Goal: Information Seeking & Learning: Find specific fact

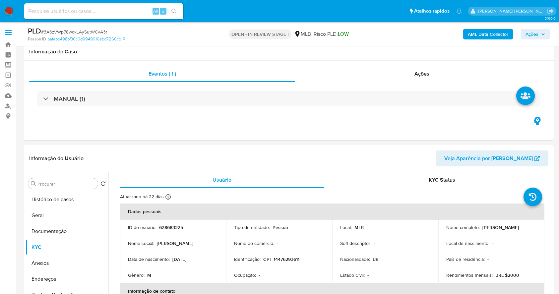
select select "10"
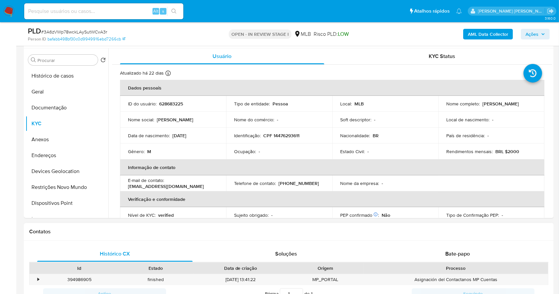
scroll to position [282, 0]
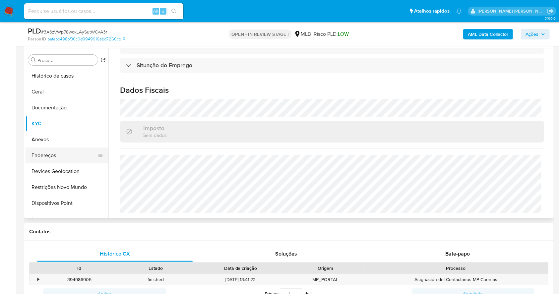
click at [64, 158] on button "Endereços" at bounding box center [65, 156] width 78 height 16
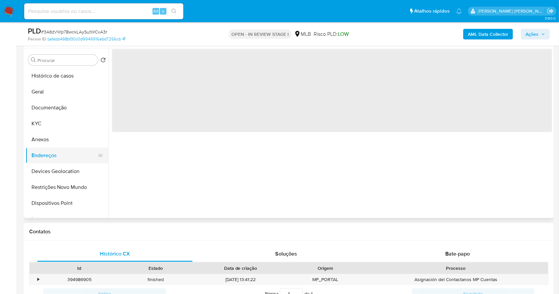
scroll to position [0, 0]
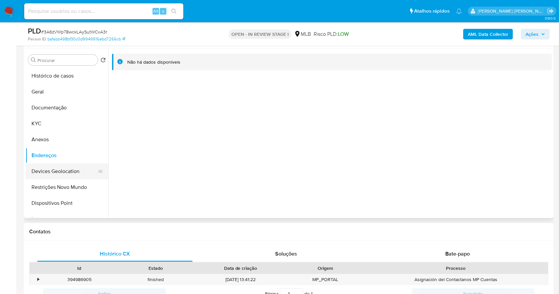
click at [72, 173] on button "Devices Geolocation" at bounding box center [65, 172] width 78 height 16
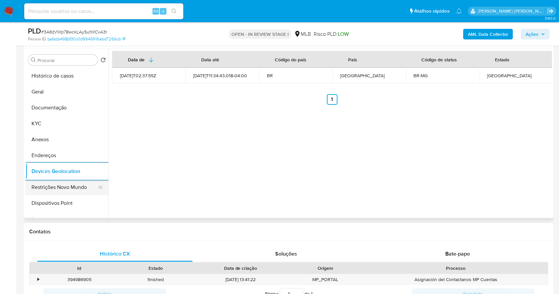
click at [63, 182] on button "Restrições Novo Mundo" at bounding box center [65, 187] width 78 height 16
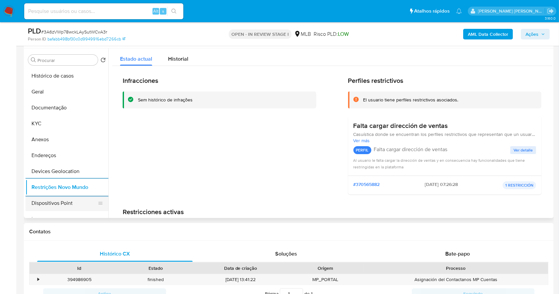
click at [74, 197] on button "Dispositivos Point" at bounding box center [65, 203] width 78 height 16
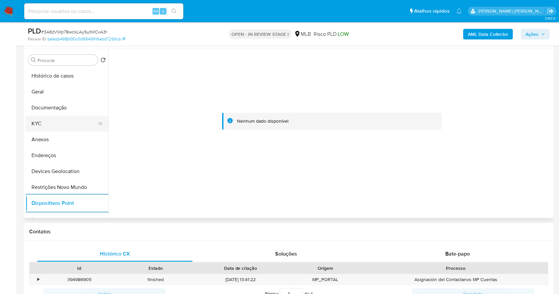
click at [60, 116] on button "KYC" at bounding box center [65, 124] width 78 height 16
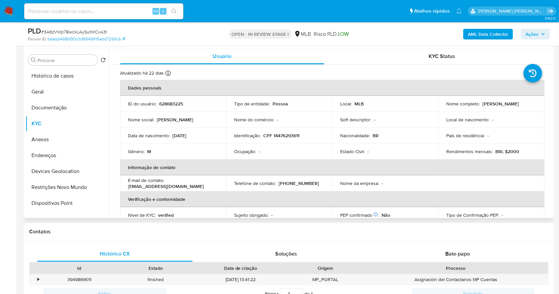
drag, startPoint x: 530, startPoint y: 103, endPoint x: 479, endPoint y: 107, distance: 51.2
click at [479, 107] on td "Nome completo : Alan Donizete Cortez" at bounding box center [492, 104] width 106 height 16
copy div "Alan Donizete Cortez"
click at [285, 133] on p "CPF 14476293611" at bounding box center [281, 136] width 36 height 6
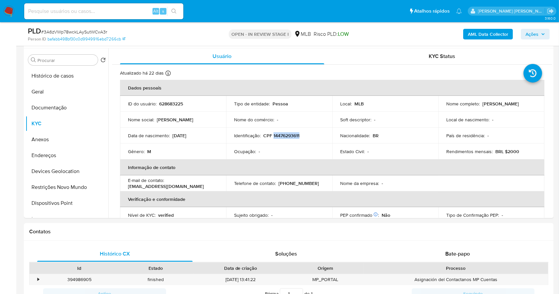
copy p "14476293611"
drag, startPoint x: 530, startPoint y: 101, endPoint x: 480, endPoint y: 104, distance: 49.9
click at [480, 104] on div "Nome completo : Alan Donizete Cortez" at bounding box center [492, 104] width 90 height 6
copy p "Alan Donizete Cortez"
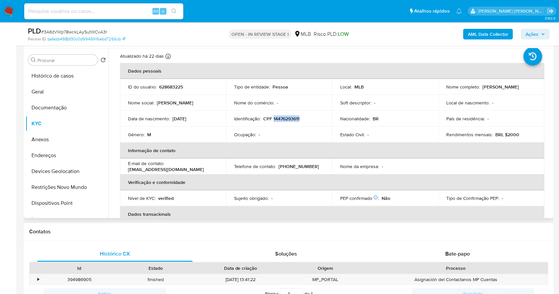
scroll to position [17, 0]
copy p "Alan Donizete Cortez"
click at [286, 119] on p "CPF 14476293611" at bounding box center [281, 119] width 36 height 6
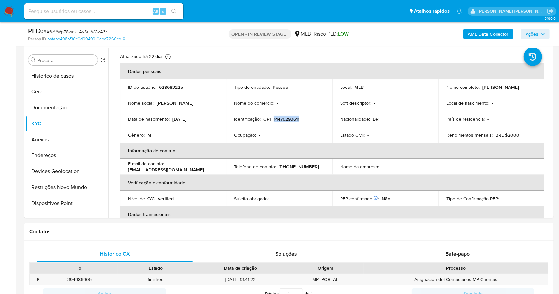
copy p "14476293611"
click at [539, 25] on div "PLD # 3A6zVWp78wckLAySutWCvA3r Person ID bafabb498bf30c0d9949916ebd7266cb OPEN …" at bounding box center [289, 34] width 530 height 24
click at [540, 36] on span "Ações" at bounding box center [536, 34] width 20 height 9
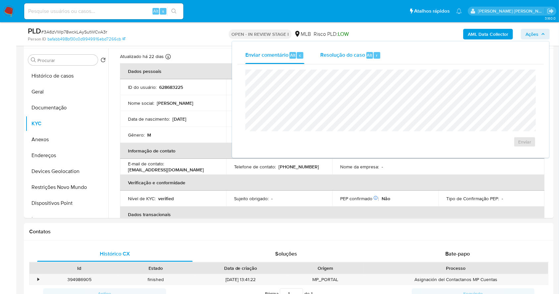
click at [358, 54] on span "Resolução do caso" at bounding box center [342, 55] width 45 height 8
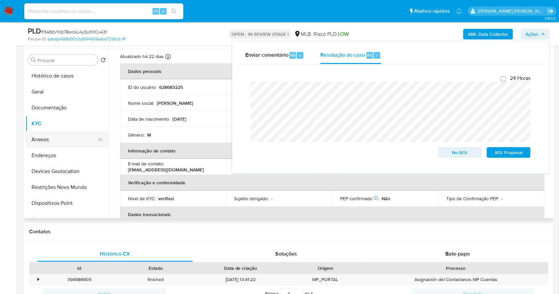
click at [48, 134] on button "Anexos" at bounding box center [65, 140] width 78 height 16
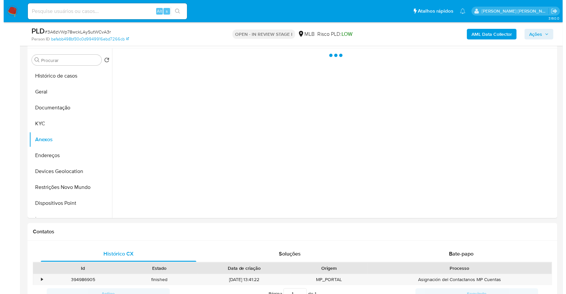
scroll to position [89, 0]
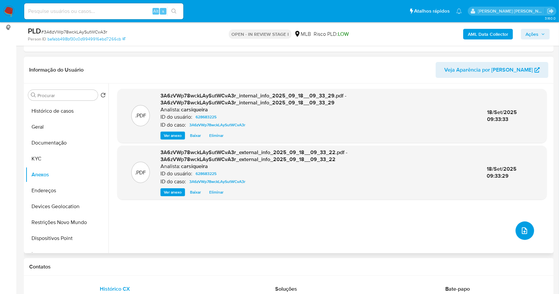
click at [520, 224] on button "upload-file" at bounding box center [525, 231] width 19 height 19
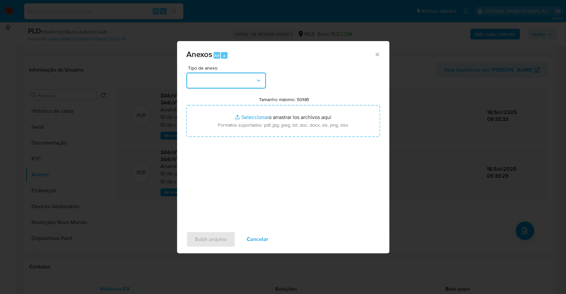
click at [223, 76] on button "button" at bounding box center [226, 81] width 80 height 16
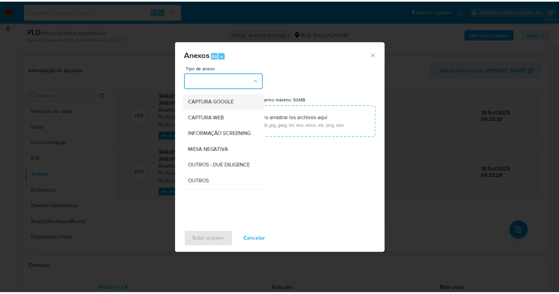
scroll to position [102, 0]
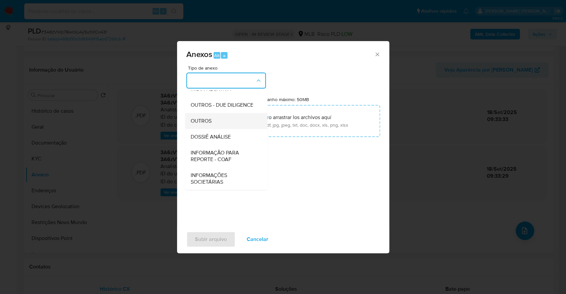
click at [219, 116] on div "OUTROS" at bounding box center [224, 121] width 68 height 16
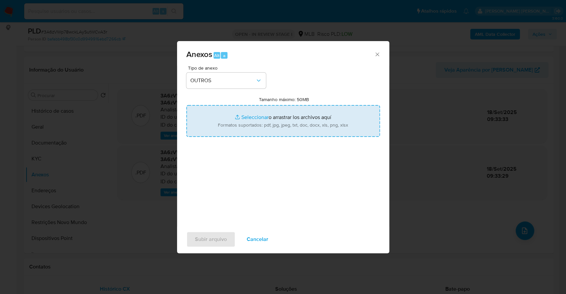
click at [251, 117] on input "Tamanho máximo: 50MB Seleccionar archivos" at bounding box center [283, 121] width 194 height 32
type input "C:\fakepath\DECLINIO - 3A6zVWp78wckLAySutWCvA3r - CPF 14476293611 - ALAN DONIZE…"
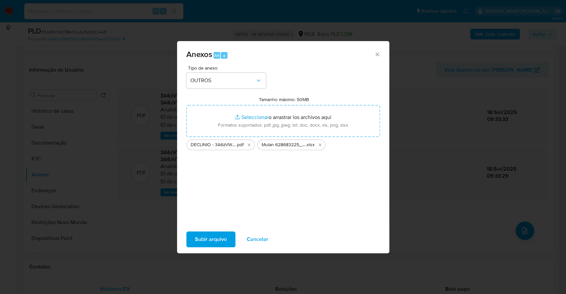
click at [217, 243] on span "Subir arquivo" at bounding box center [211, 239] width 32 height 15
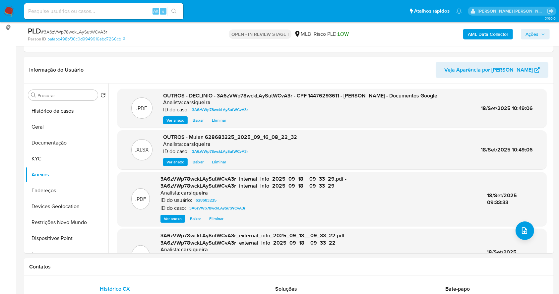
click at [534, 34] on span "Ações" at bounding box center [532, 34] width 13 height 11
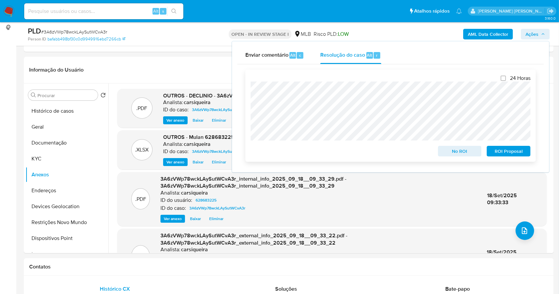
click at [471, 150] on span "No ROI" at bounding box center [460, 151] width 34 height 9
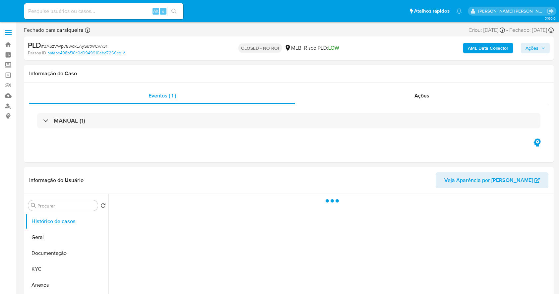
select select "10"
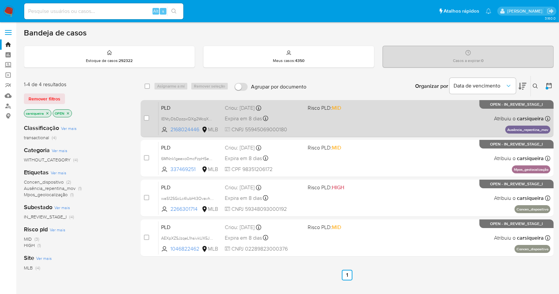
click at [376, 112] on div "PLD IENtyDbDpzpxQXg2WcqXN4Vh 2168024446 MLB Risco PLD: MID Criou: 12/08/2025 Cr…" at bounding box center [355, 119] width 392 height 34
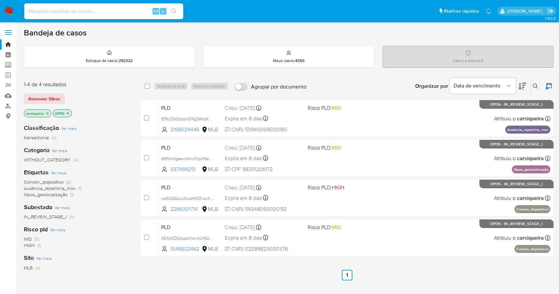
click at [11, 11] on img at bounding box center [8, 11] width 11 height 11
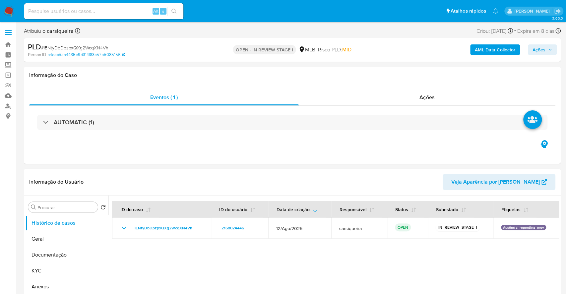
select select "10"
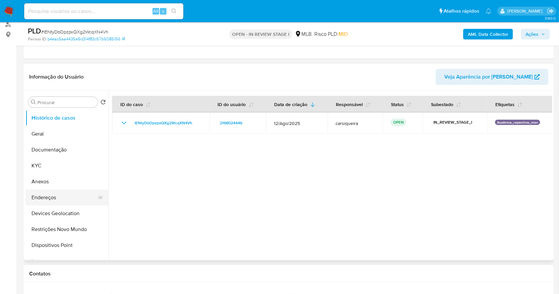
scroll to position [88, 0]
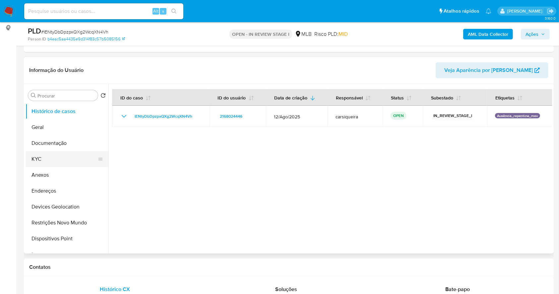
click at [45, 161] on button "KYC" at bounding box center [65, 159] width 78 height 16
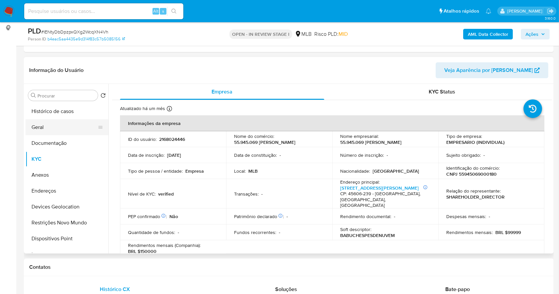
click at [49, 125] on button "Geral" at bounding box center [65, 127] width 78 height 16
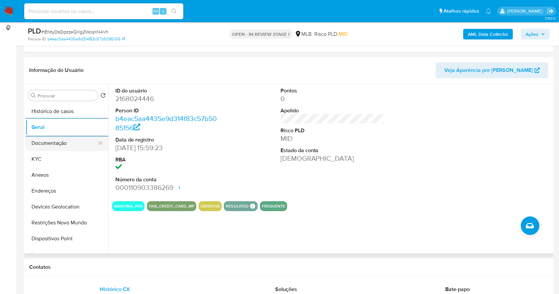
click at [52, 142] on button "Documentação" at bounding box center [65, 143] width 78 height 16
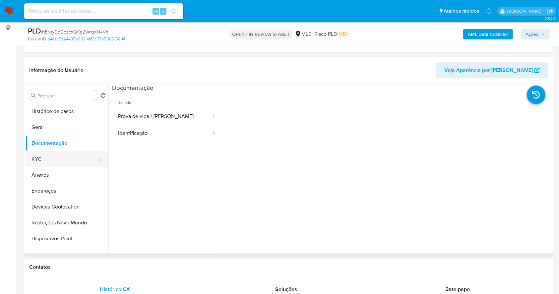
click at [63, 162] on button "KYC" at bounding box center [65, 159] width 78 height 16
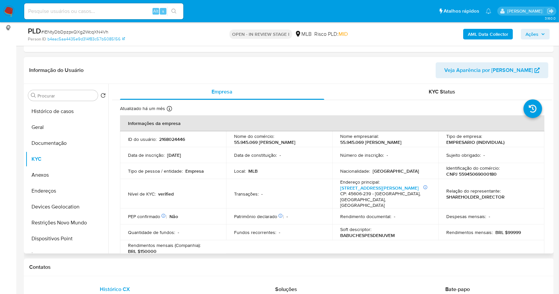
click at [498, 230] on p "BRL $99999" at bounding box center [509, 233] width 26 height 6
drag, startPoint x: 126, startPoint y: 235, endPoint x: 233, endPoint y: 239, distance: 106.2
click at [233, 239] on table "Informações da empresa ID do usuário : 2168024446 Nome do comércio : 55.945.069…" at bounding box center [332, 241] width 425 height 252
click at [183, 242] on div "Rendimentos mensais (Companhia) : BRL $150000" at bounding box center [173, 248] width 90 height 12
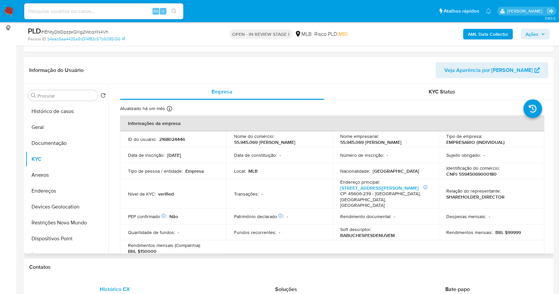
click at [183, 242] on div "Rendimentos mensais (Companhia) : BRL $150000" at bounding box center [173, 248] width 90 height 12
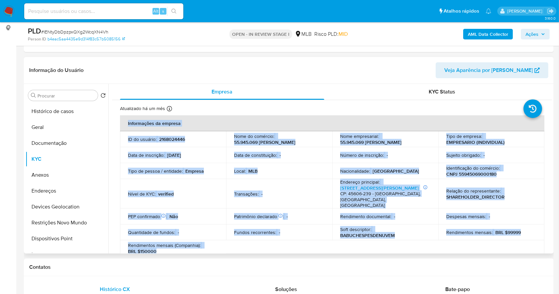
drag, startPoint x: 130, startPoint y: 232, endPoint x: 225, endPoint y: 239, distance: 95.1
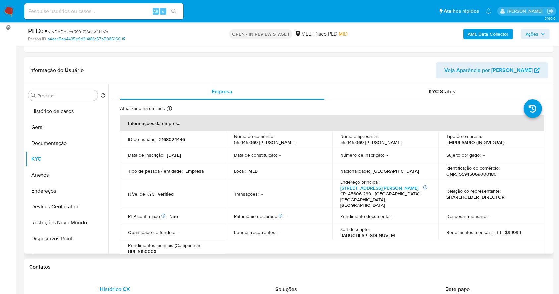
drag, startPoint x: 286, startPoint y: 237, endPoint x: 467, endPoint y: 217, distance: 181.9
click at [287, 237] on table "Informações da empresa ID do usuário : 2168024446 Nome do comércio : 55.945.069…" at bounding box center [332, 241] width 425 height 252
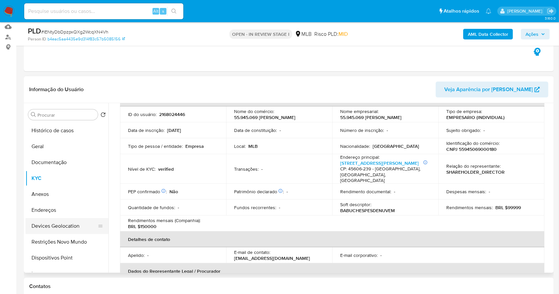
scroll to position [133, 0]
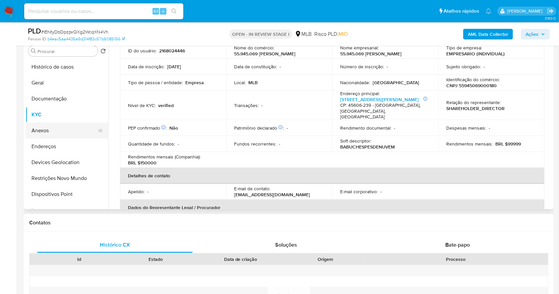
click at [50, 130] on button "Anexos" at bounding box center [65, 131] width 78 height 16
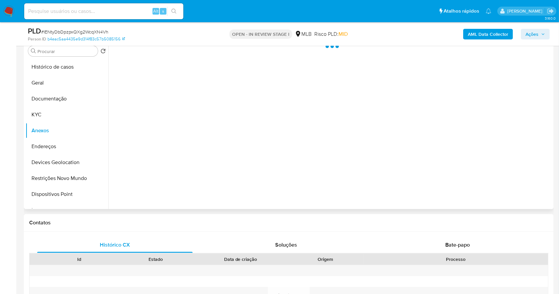
scroll to position [88, 0]
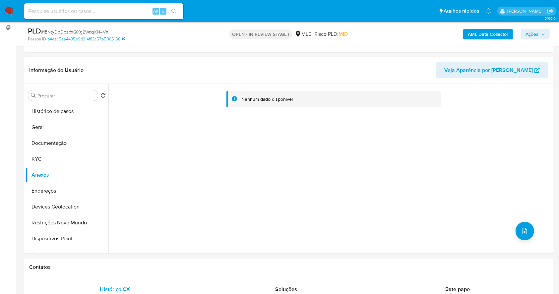
click at [474, 36] on b "AML Data Collector" at bounding box center [488, 34] width 40 height 11
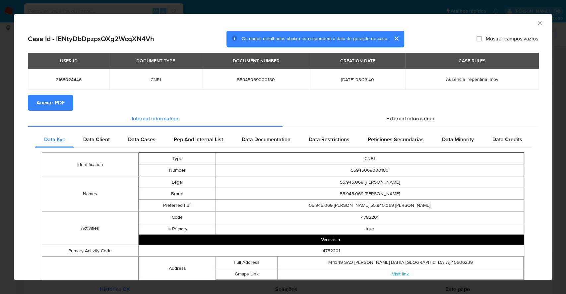
click at [48, 99] on span "Anexar PDF" at bounding box center [50, 103] width 28 height 15
click at [0, 141] on div "AML Data Collector Case Id - IENtyDbDpzpxQXg2WcqXN4Vh Os dados detalhados abaix…" at bounding box center [283, 147] width 566 height 294
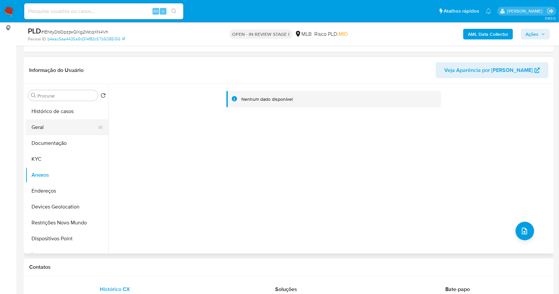
click at [42, 125] on button "Geral" at bounding box center [65, 127] width 78 height 16
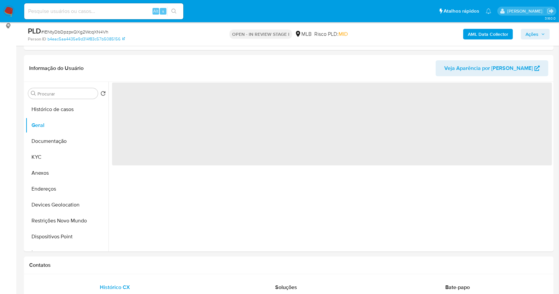
scroll to position [98, 0]
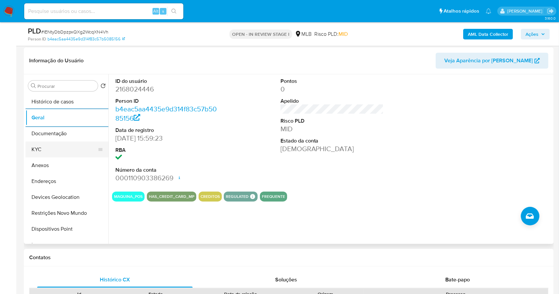
click at [51, 147] on button "KYC" at bounding box center [65, 150] width 78 height 16
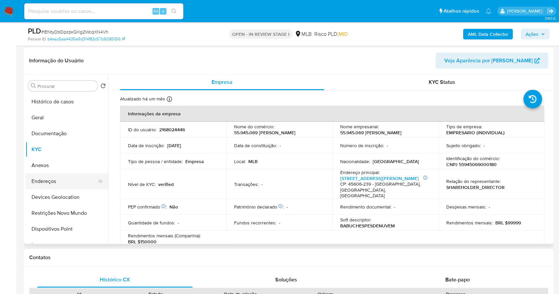
click at [32, 175] on button "Endereços" at bounding box center [65, 181] width 78 height 16
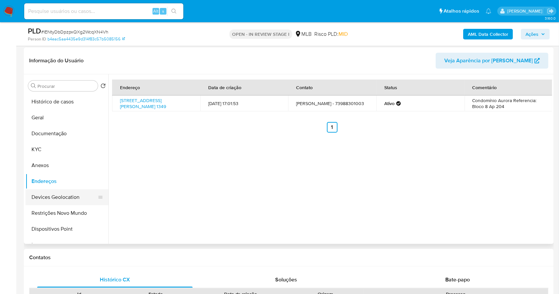
click at [58, 193] on button "Devices Geolocation" at bounding box center [65, 197] width 78 height 16
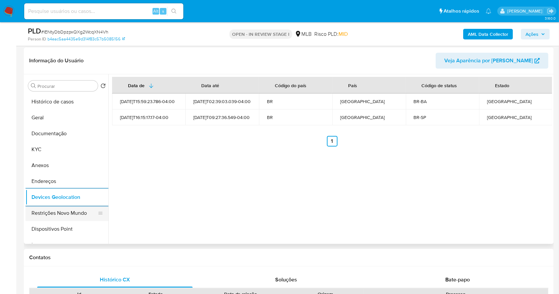
click at [37, 219] on button "Restrições Novo Mundo" at bounding box center [65, 213] width 78 height 16
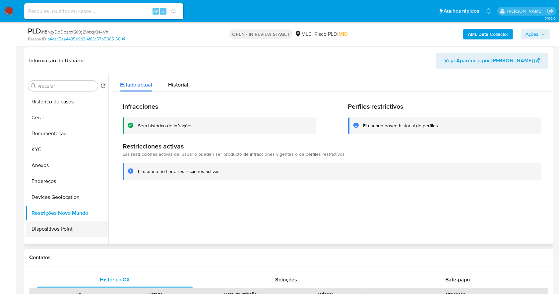
click at [63, 229] on button "Dispositivos Point" at bounding box center [65, 229] width 78 height 16
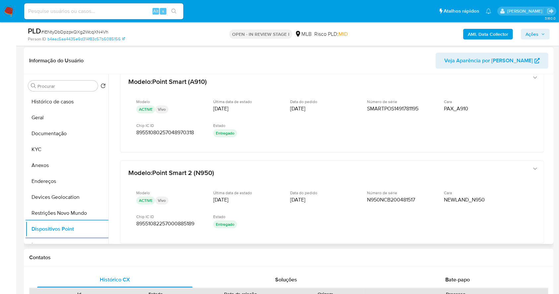
scroll to position [326, 0]
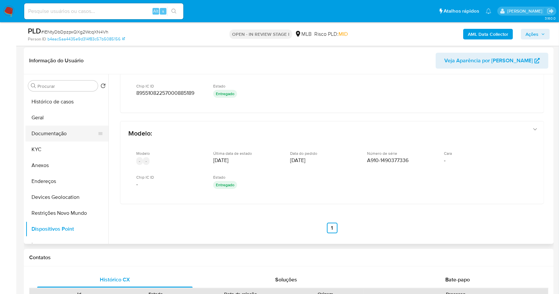
click at [65, 130] on button "Documentação" at bounding box center [65, 134] width 78 height 16
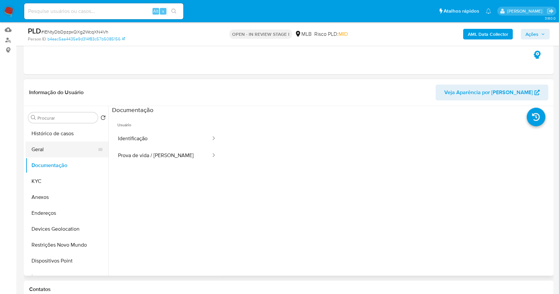
scroll to position [53, 0]
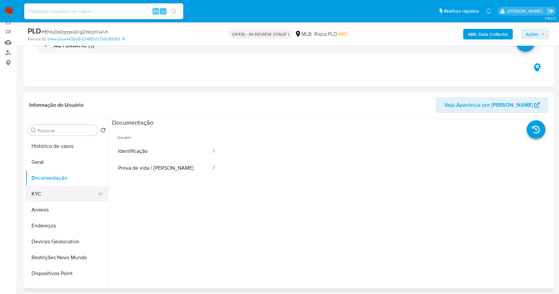
click at [54, 195] on button "KYC" at bounding box center [65, 194] width 78 height 16
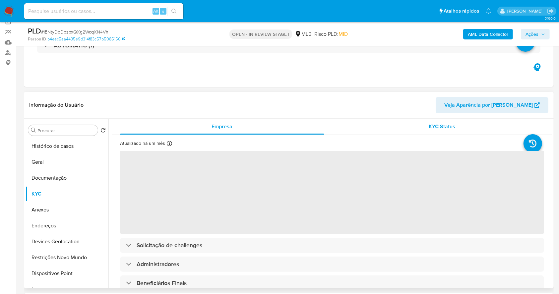
click at [443, 125] on span "KYC Status" at bounding box center [442, 127] width 27 height 8
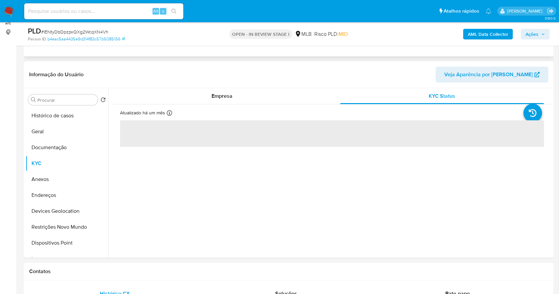
scroll to position [98, 0]
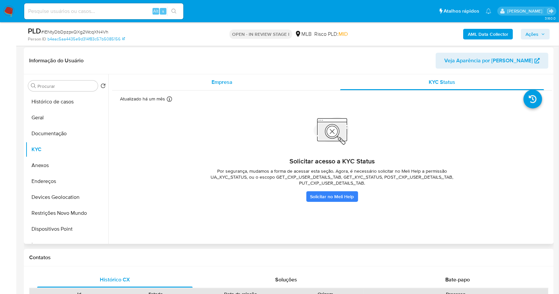
click at [214, 78] on span "Empresa" at bounding box center [222, 82] width 21 height 8
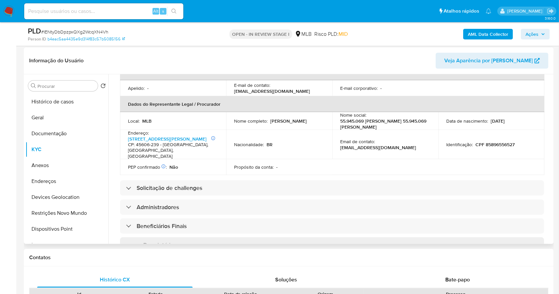
scroll to position [19, 0]
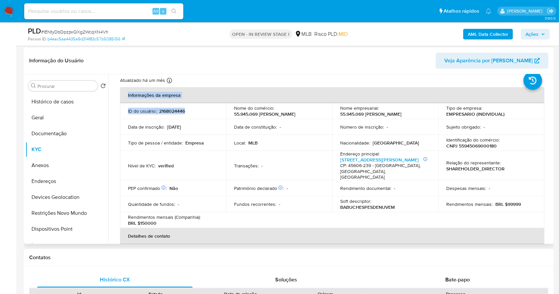
drag, startPoint x: 195, startPoint y: 110, endPoint x: 117, endPoint y: 108, distance: 77.7
click at [147, 109] on p "ID do usuário :" at bounding box center [142, 111] width 29 height 6
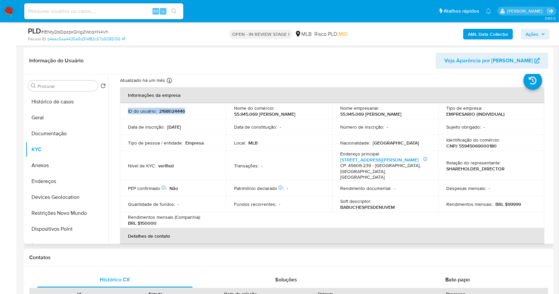
drag, startPoint x: 175, startPoint y: 112, endPoint x: 125, endPoint y: 112, distance: 49.8
click at [125, 112] on td "ID do usuário : 2168024446" at bounding box center [173, 111] width 106 height 16
copy div "ID do usuário : 2168024446"
click at [457, 120] on td "Sujeito obrigado : -" at bounding box center [492, 127] width 106 height 16
click at [488, 149] on td "Identificação do comércio : CNPJ 55945069000180" at bounding box center [492, 143] width 106 height 16
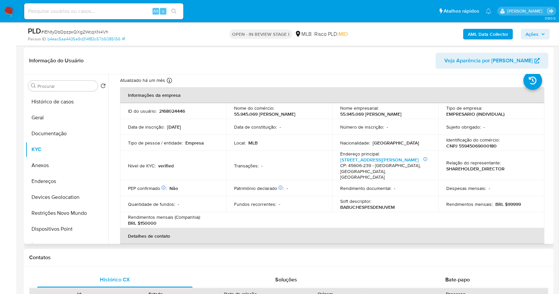
click at [484, 147] on p "CNPJ 55945069000180" at bounding box center [472, 146] width 50 height 6
copy p "55945069000180"
click at [473, 185] on p "Despesas mensais :" at bounding box center [467, 188] width 40 height 6
click at [472, 146] on p "CNPJ 55945069000180" at bounding box center [472, 146] width 50 height 6
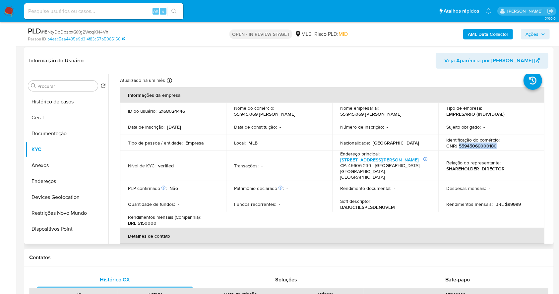
click at [472, 146] on p "CNPJ 55945069000180" at bounding box center [472, 146] width 50 height 6
copy p "55945069000180"
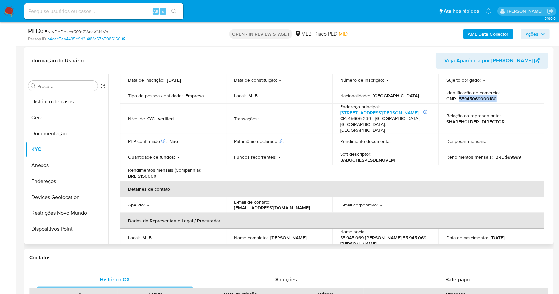
scroll to position [133, 0]
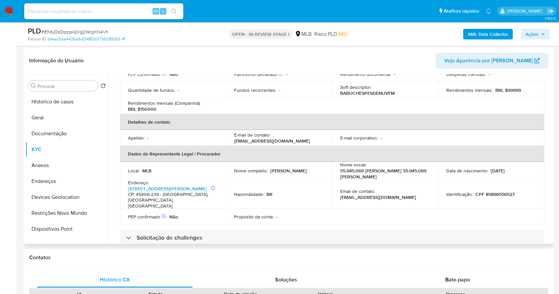
click at [496, 191] on p "CPF 85896556527" at bounding box center [495, 194] width 39 height 6
copy p "85896556527"
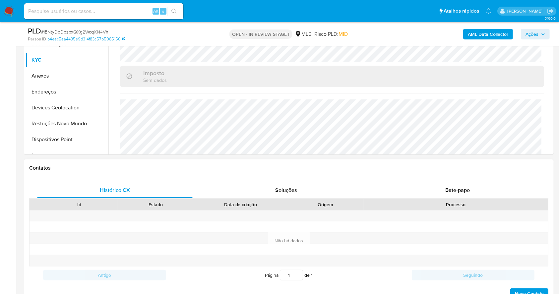
scroll to position [88, 0]
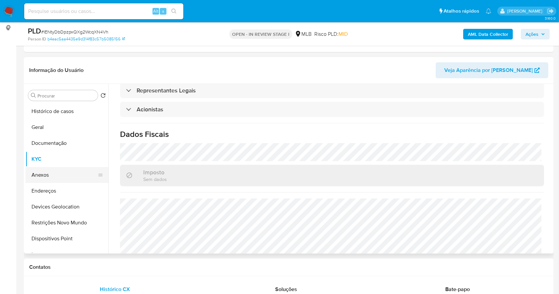
click at [61, 174] on button "Anexos" at bounding box center [65, 175] width 78 height 16
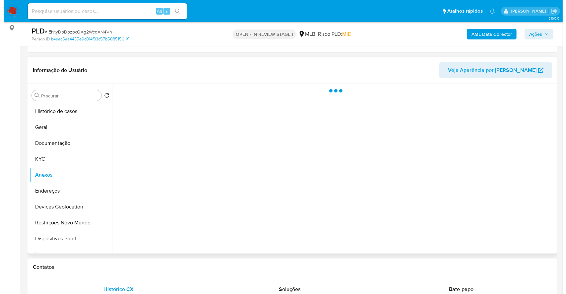
scroll to position [0, 0]
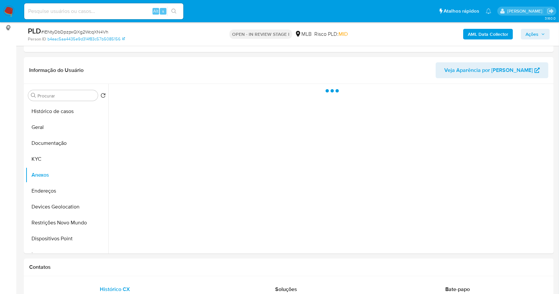
click at [539, 33] on span "Ações" at bounding box center [536, 34] width 20 height 9
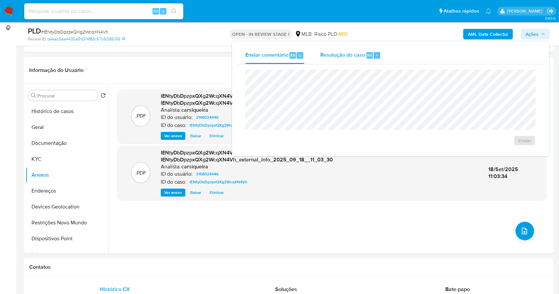
click at [353, 47] on div "Resolução do caso Alt r" at bounding box center [350, 55] width 61 height 17
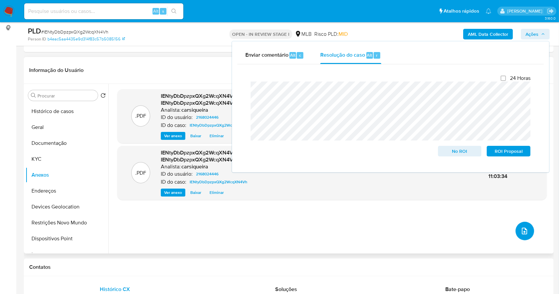
click at [527, 233] on button "upload-file" at bounding box center [525, 231] width 19 height 19
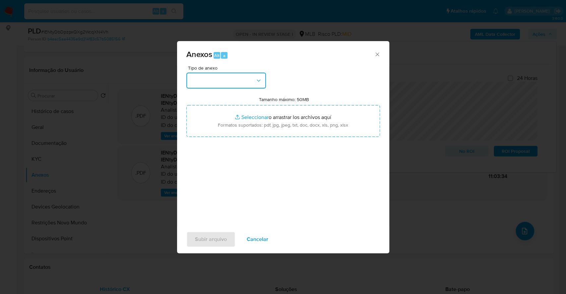
click at [222, 78] on button "button" at bounding box center [226, 81] width 80 height 16
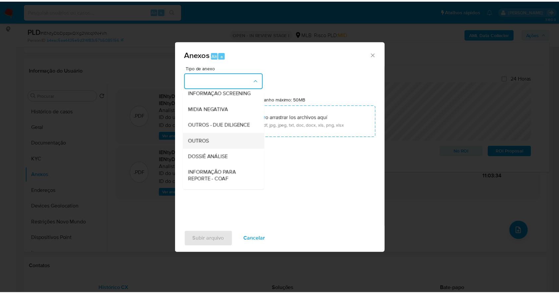
scroll to position [102, 0]
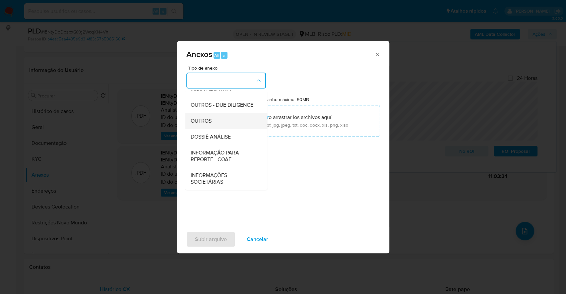
click at [209, 123] on span "OUTROS" at bounding box center [200, 121] width 21 height 7
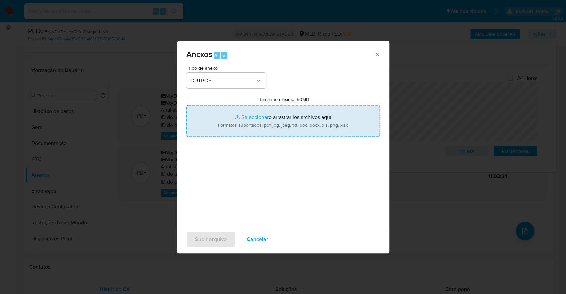
click at [246, 115] on input "Tamanho máximo: 50MB Seleccionar archivos" at bounding box center [283, 121] width 194 height 32
type input "C:\fakepath\Mulan 2168024446_2025_09_16_16_14_13.xlsx"
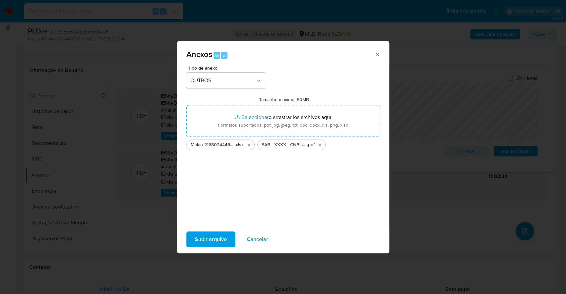
click at [194, 245] on button "Subir arquivo" at bounding box center [210, 240] width 49 height 16
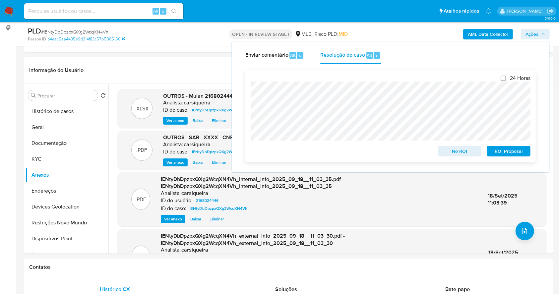
click at [515, 149] on span "ROI Proposal" at bounding box center [509, 151] width 34 height 9
click at [98, 34] on span "# IENtyDbDpzpxQXg2WcqXN4Vh" at bounding box center [74, 32] width 67 height 7
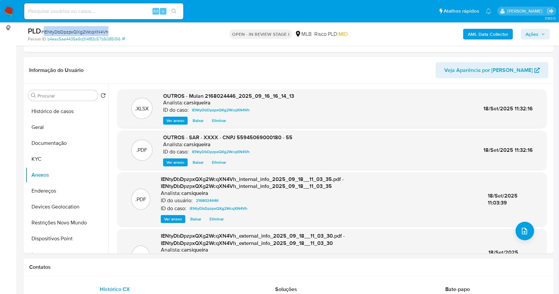
click at [98, 34] on span "# IENtyDbDpzpxQXg2WcqXN4Vh" at bounding box center [74, 32] width 67 height 7
copy span "IENtyDbDpzpxQXg2WcqXN4Vh"
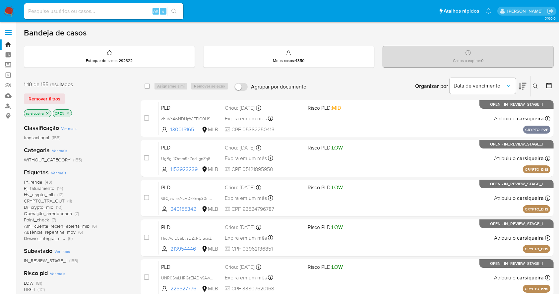
click at [62, 171] on span "Ver mais" at bounding box center [59, 173] width 16 height 6
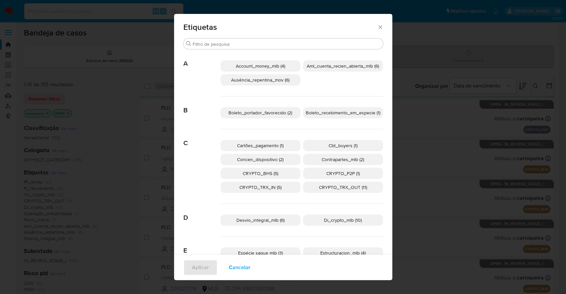
click at [278, 172] on p "CRYPTO_BHS (5)" at bounding box center [261, 173] width 80 height 11
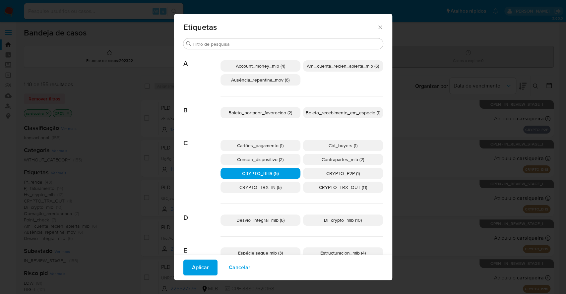
click at [333, 174] on span "CRYPTO_P2P (1)" at bounding box center [343, 173] width 34 height 7
click at [279, 186] on p "CRYPTO_TRX_IN (5)" at bounding box center [261, 187] width 80 height 11
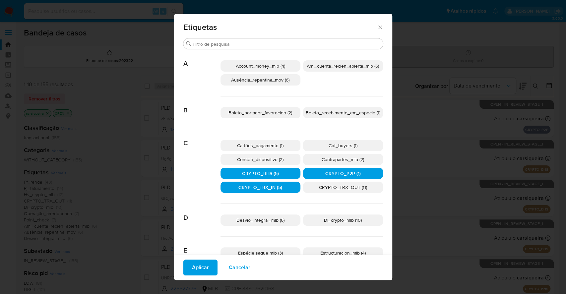
click at [330, 186] on span "CRYPTO_TRX_OUT (11)" at bounding box center [343, 187] width 48 height 7
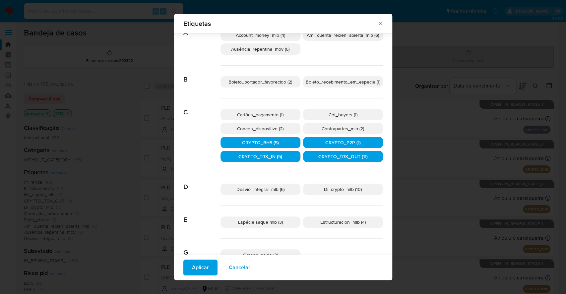
scroll to position [39, 0]
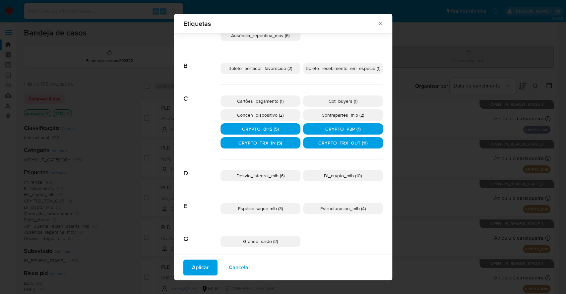
click at [325, 179] on span "Di_crypto_mlb (10)" at bounding box center [343, 175] width 38 height 7
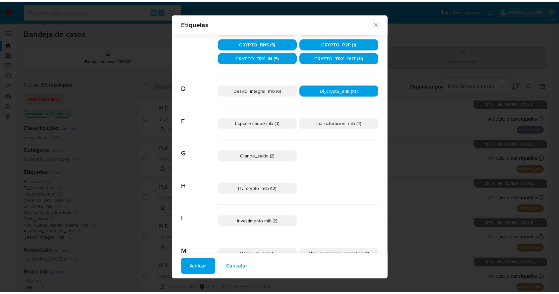
scroll to position [128, 0]
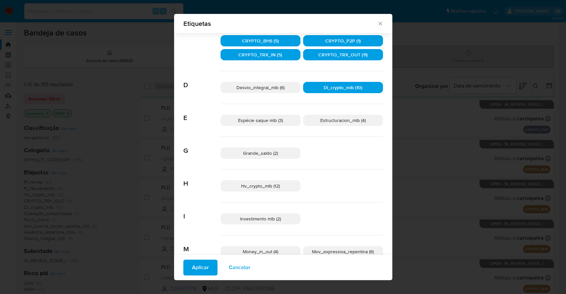
click at [264, 187] on span "Hv_crypto_mlb (12)" at bounding box center [260, 186] width 39 height 7
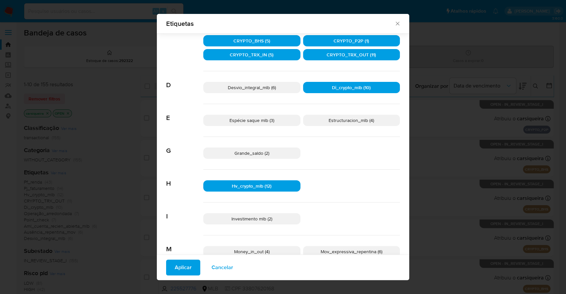
click at [176, 265] on span "Aplicar" at bounding box center [183, 267] width 17 height 15
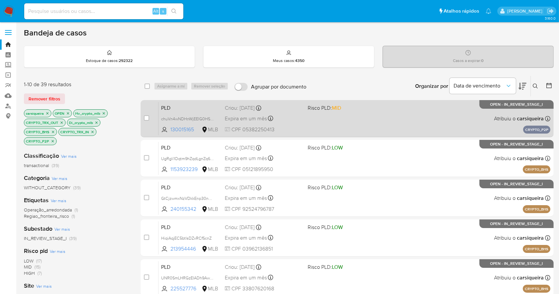
click at [386, 106] on div "PLD chuVn4wNDHnWjEEIG0HSWhWb 130015165 MLB Risco PLD: MID Criou: 15/09/2025 Cri…" at bounding box center [355, 119] width 392 height 34
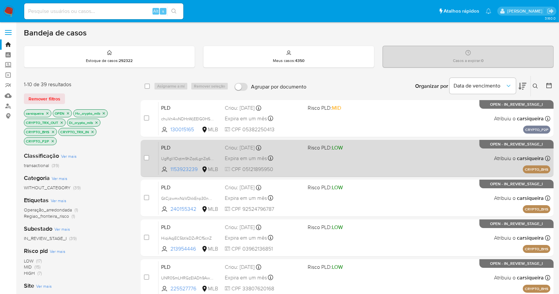
click at [379, 152] on div "PLD UgRgli1Oqtm9hZqdLgnZq6zo 1153923239 MLB Risco PLD: LOW Criou: 12/09/2025 Cr…" at bounding box center [355, 159] width 392 height 34
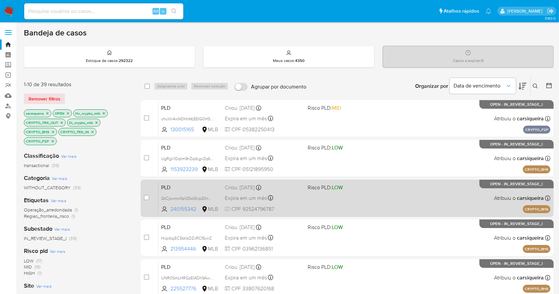
click at [367, 190] on span "Risco PLD: LOW" at bounding box center [346, 187] width 77 height 9
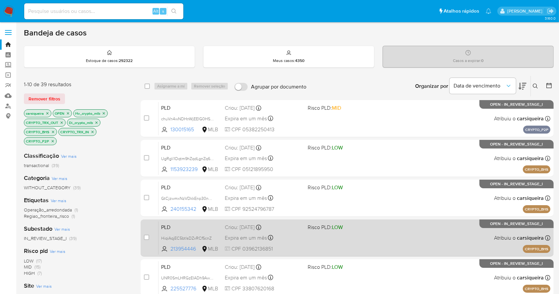
click at [387, 246] on div "PLD HiqiAqjEC5btlsDZxRCfScnZ 213954446 MLB Risco PLD: LOW Criou: 12/09/2025 Cri…" at bounding box center [355, 238] width 392 height 34
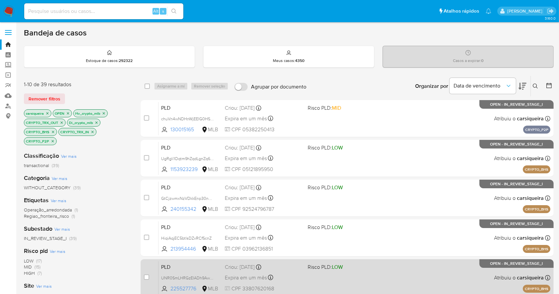
click at [356, 275] on div "PLD UNR0SmLHRGzEIADh9Aw6F31X 225527776 MLB Risco PLD: LOW Criou: 12/09/2025 Cri…" at bounding box center [355, 278] width 392 height 34
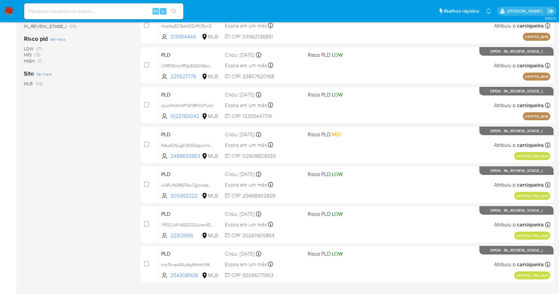
scroll to position [253, 0]
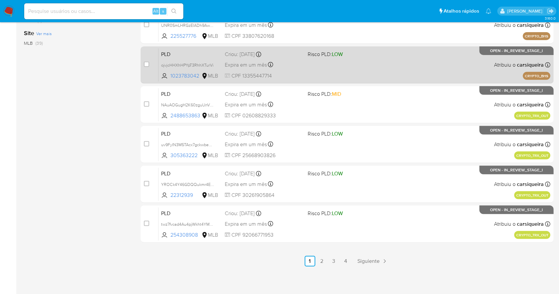
click at [380, 72] on div "PLD ojvjcHHXhHPYpT3RhhXTurVi 1023783042 MLB Risco PLD: LOW Criou: 12/09/2025 Cr…" at bounding box center [355, 65] width 392 height 34
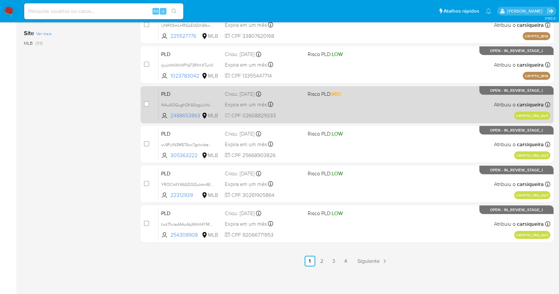
click at [414, 102] on div "PLD NAuAOGugH2K60zguUnVfT6gZ 2488653863 MLB Risco PLD: MID Criou: 12/09/2025 Cr…" at bounding box center [355, 105] width 392 height 34
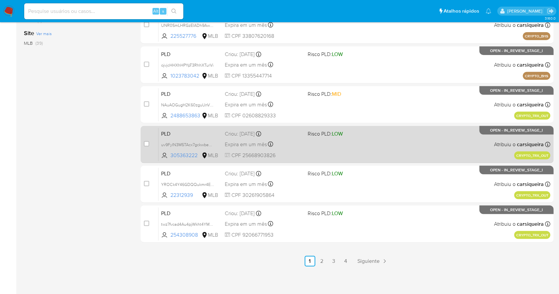
click at [383, 144] on span at bounding box center [346, 144] width 77 height 1
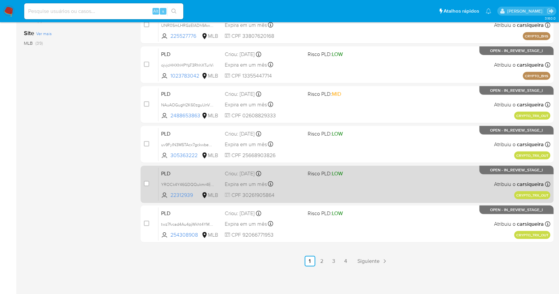
click at [403, 189] on div "PLD YROCk4Y46GDQQukmr4EplhPj 22312939 MLB Risco PLD: LOW Criou: 12/09/2025 Crio…" at bounding box center [355, 185] width 392 height 34
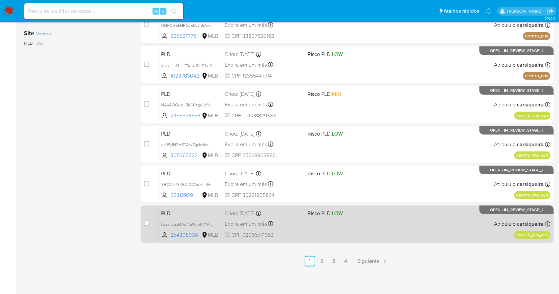
click at [363, 227] on div "PLD twz7fvcad4Au4pjWkht4YMMG 254308908 MLB Risco PLD: LOW Criou: 12/09/2025 Cri…" at bounding box center [355, 224] width 392 height 34
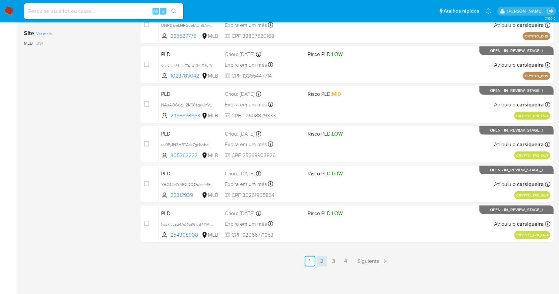
click at [320, 263] on link "2" at bounding box center [322, 261] width 11 height 11
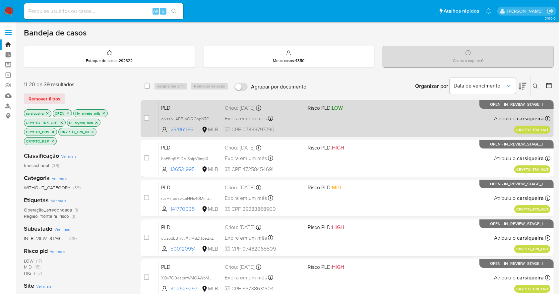
click at [393, 110] on div "PLD oNssNJABPJaOQGnpN7OO2TKH 294161186 MLB Risco PLD: LOW Criou: 12/09/2025 Cri…" at bounding box center [355, 119] width 392 height 34
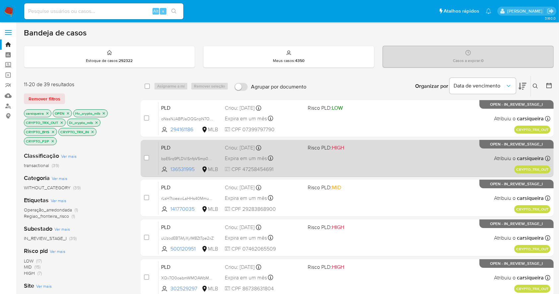
click at [384, 162] on div "PLD bpE5rq9PLDViSnfpV5mp0Qbl 136531995 MLB Risco PLD: HIGH Criou: 12/09/2025 Cr…" at bounding box center [355, 159] width 392 height 34
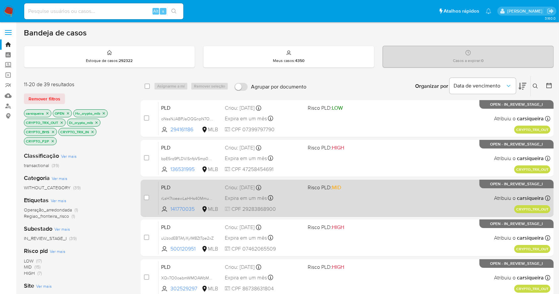
drag, startPoint x: 370, startPoint y: 200, endPoint x: 367, endPoint y: 200, distance: 3.6
click at [370, 200] on div "PLD rLsH7toeawLaHHs40MmuXgz3 141770035 MLB Risco PLD: MID Criou: 12/09/2025 Cri…" at bounding box center [355, 198] width 392 height 34
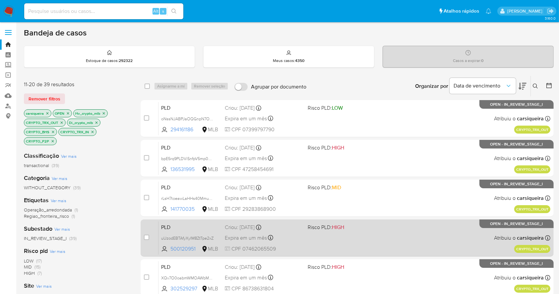
click at [376, 246] on div "PLD uUzodEBTAfyXyIM8ZtTpe2xZ 500120951 MLB Risco PLD: HIGH Criou: 12/09/2025 Cr…" at bounding box center [355, 238] width 392 height 34
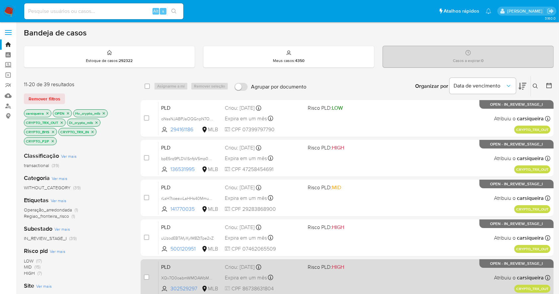
click at [394, 267] on div "PLD XQv7O0oabmWMOAWbM7yo9HW7 302529297 MLB Risco PLD: HIGH Criou: 12/09/2025 Cr…" at bounding box center [355, 278] width 392 height 34
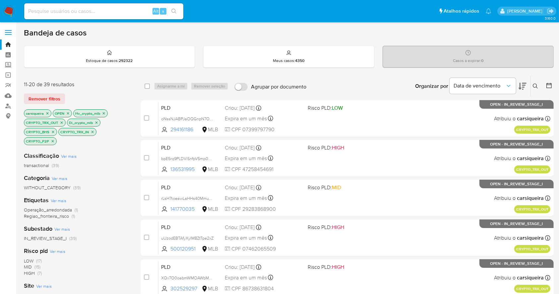
scroll to position [253, 0]
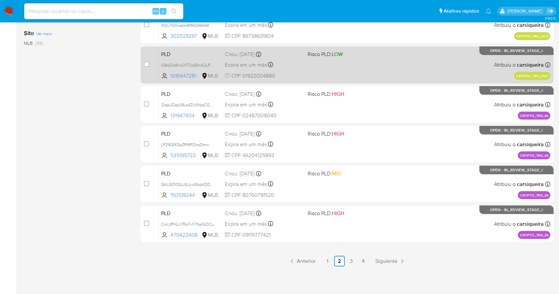
click at [362, 70] on div "PLD O84jDd4i1cO1TUq50n5JLP6z 1091447281 MLB Risco PLD: LOW Criou: 12/09/2025 Cr…" at bounding box center [355, 65] width 392 height 34
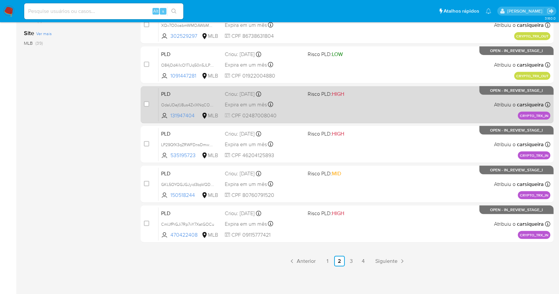
click at [393, 97] on div "PLD OdaUDejfJ8us4ZxIXNqCOwLA 131947404 MLB Risco PLD: HIGH Criou: 12/09/2025 Cr…" at bounding box center [355, 105] width 392 height 34
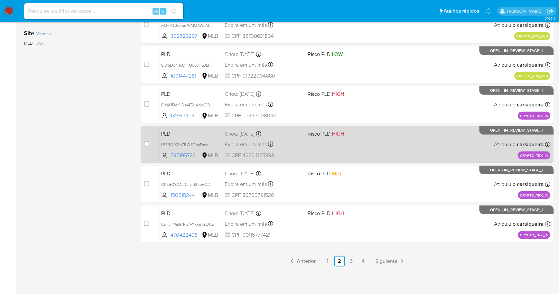
click at [398, 140] on div "PLD LP29QfX3qZRWFDnsDmwUezsS 535195723 MLB Risco PLD: HIGH Criou: 12/09/2025 Cr…" at bounding box center [355, 145] width 392 height 34
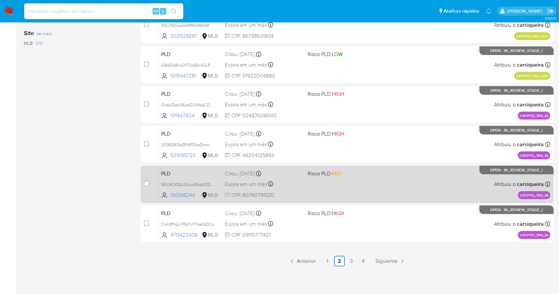
click at [377, 179] on div "PLD GKL5OYQGJGJyid3bpVQD4bQ6 150518244 MLB Risco PLD: MID Criou: 12/09/2025 Cri…" at bounding box center [355, 185] width 392 height 34
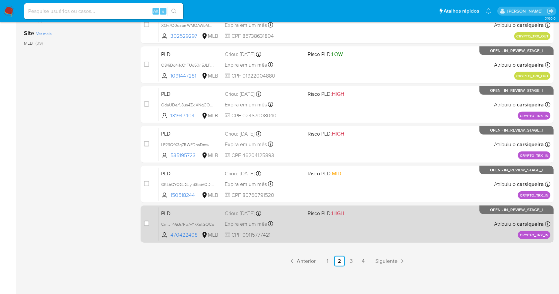
click at [336, 228] on div "PLD CmIJfPrGJi7Rp7vY7XatGOCu 470422408 MLB Risco PLD: HIGH Criou: 12/09/2025 Cr…" at bounding box center [355, 224] width 392 height 34
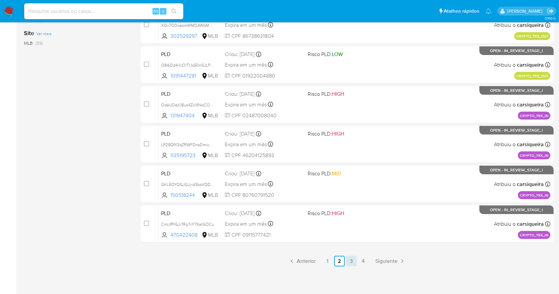
click at [347, 261] on link "3" at bounding box center [351, 261] width 11 height 11
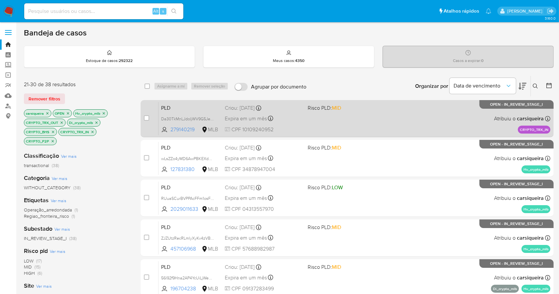
click at [360, 116] on div "PLD Da30TkMnLJdoljWV9G5JeX8R 279140219 MLB Risco PLD: MID Criou: 12/09/2025 Cri…" at bounding box center [355, 119] width 392 height 34
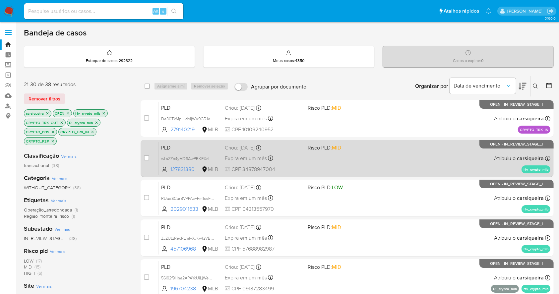
click at [348, 154] on div "PLD wLsZZo4yMD6AwPBKEXdHJdNC 127831380 MLB Risco PLD: MID Criou: 12/09/2025 Cri…" at bounding box center [355, 159] width 392 height 34
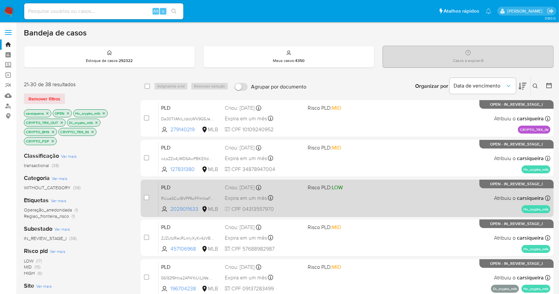
click at [364, 192] on div "PLD RUuaSCurBVPPAcFFm1osFMMu 2029011633 MLB Risco PLD: LOW Criou: 12/09/2025 Cr…" at bounding box center [355, 198] width 392 height 34
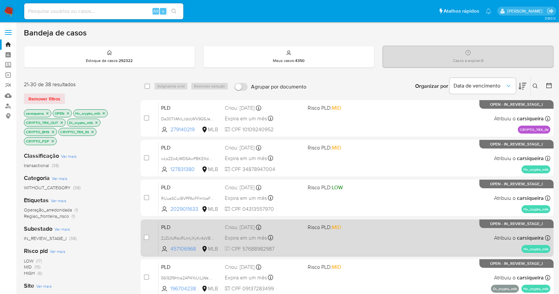
click at [362, 250] on div "PLD ZJZUtzRecRLmlyXyKv4zVB9w 457106968 MLB Risco PLD: MID Criou: 12/09/2025 Cri…" at bounding box center [355, 238] width 392 height 34
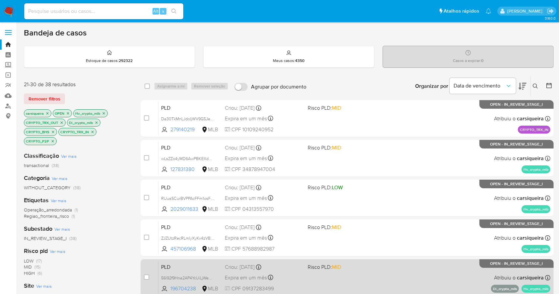
click at [366, 273] on div "PLD 56l92f9Hna2AP4YcUiLjWeOC 196704238 MLB Risco PLD: MID Criou: 12/09/2025 Cri…" at bounding box center [355, 278] width 392 height 34
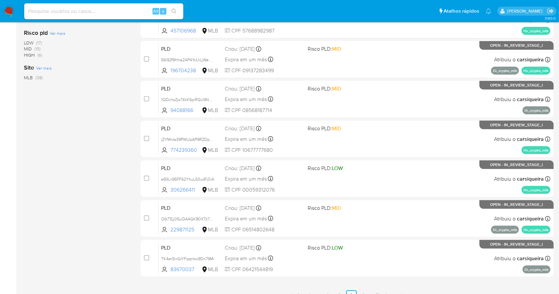
scroll to position [253, 0]
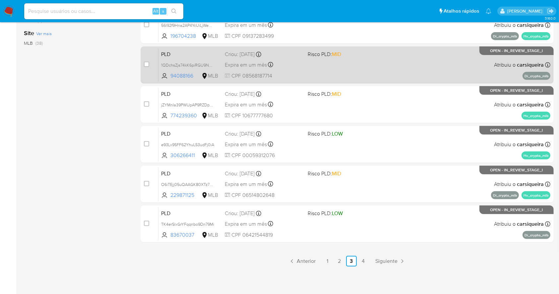
click at [345, 63] on div "PLD 1QDchsZjs74kK6piRGU9NmJn 94088166 MLB Risco PLD: MID Criou: 12/09/2025 Crio…" at bounding box center [355, 65] width 392 height 34
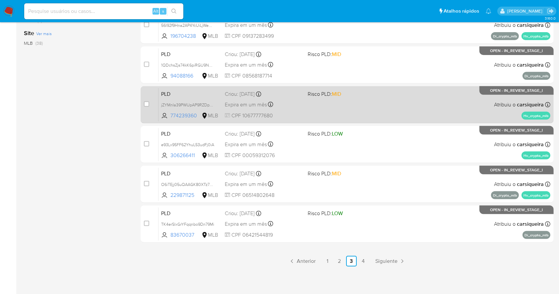
click at [409, 96] on div "PLD jZYMnIa39PWUpAP9RZDpuQWf 774239360 MLB Risco PLD: MID Criou: 12/09/2025 Cri…" at bounding box center [355, 105] width 392 height 34
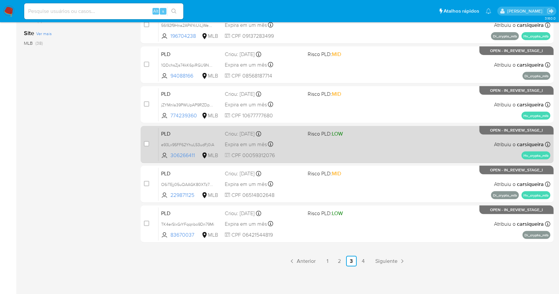
click at [344, 149] on div "PLD e93Lx95FF62YhuL53udFj0iA 306266411 MLB Risco PLD: LOW Criou: 12/09/2025 Cri…" at bounding box center [355, 145] width 392 height 34
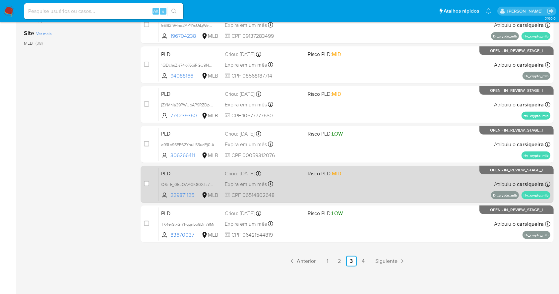
click at [367, 181] on div "PLD O6iTEjj05uQAAGK80XTz7Ktm 229871125 MLB Risco PLD: MID Criou: 12/09/2025 Cri…" at bounding box center [355, 185] width 392 height 34
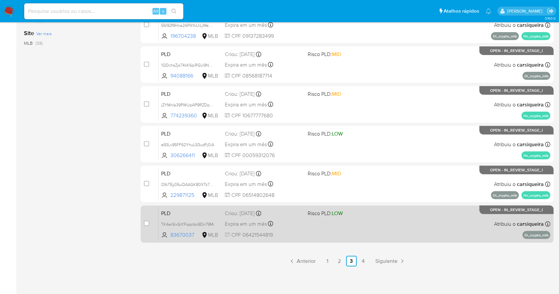
click at [366, 228] on div "PLD TK4erSlxGrYFqqnbo9Dn79Mi 83670037 MLB Risco PLD: LOW Criou: 12/09/2025 Crio…" at bounding box center [355, 224] width 392 height 34
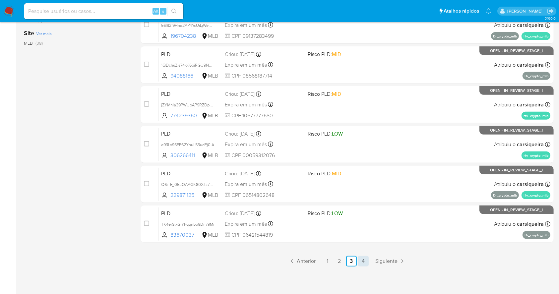
click at [361, 263] on link "4" at bounding box center [363, 261] width 11 height 11
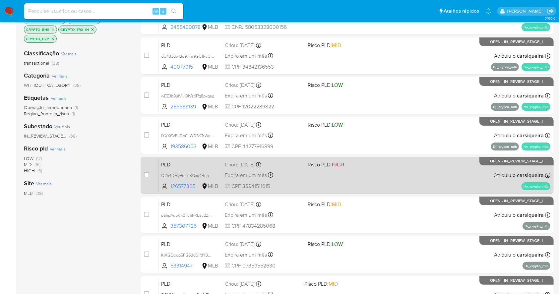
scroll to position [40, 0]
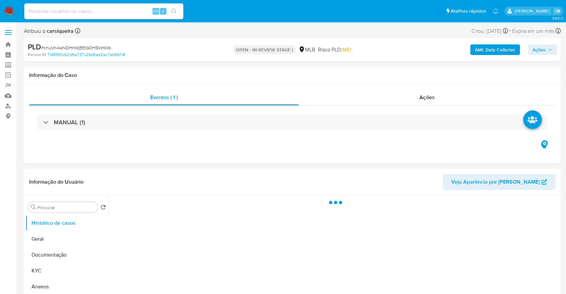
select select "10"
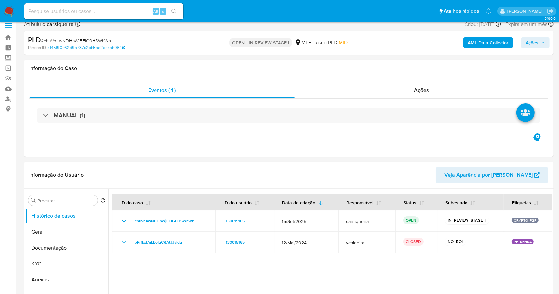
scroll to position [38, 0]
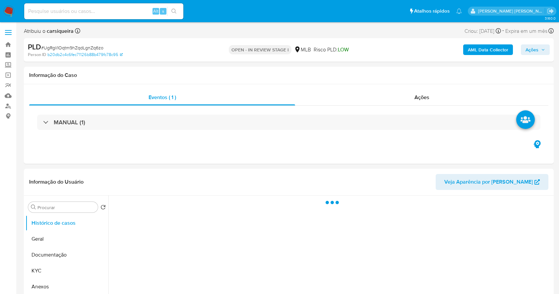
select select "10"
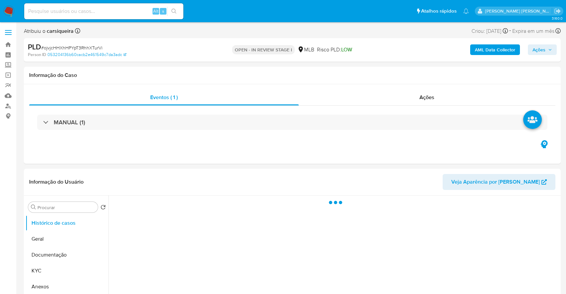
select select "10"
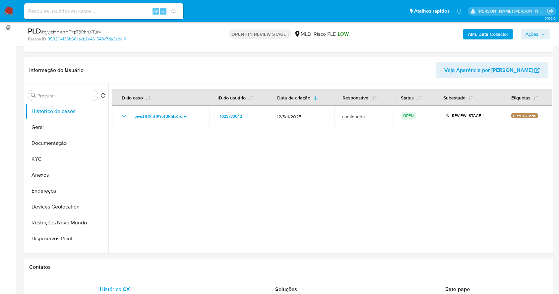
scroll to position [91, 0]
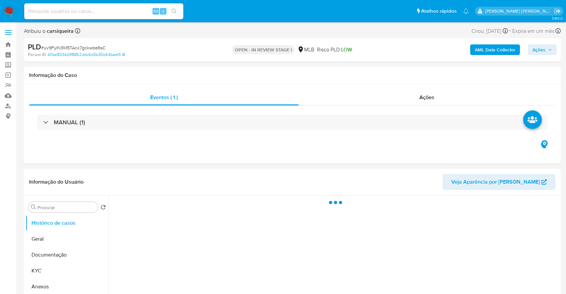
select select "10"
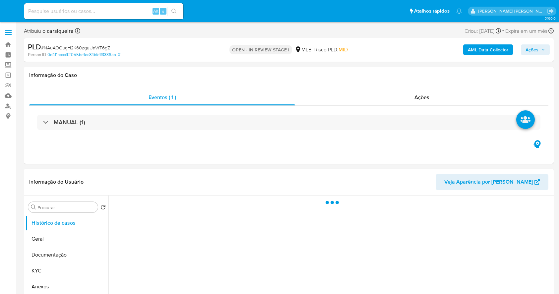
select select "10"
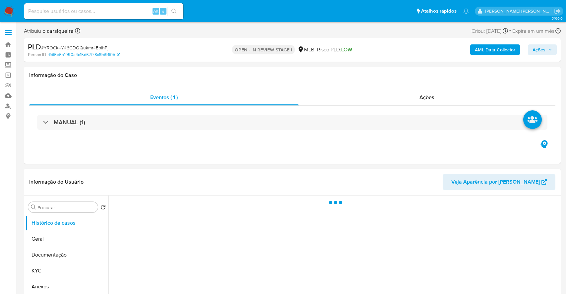
select select "10"
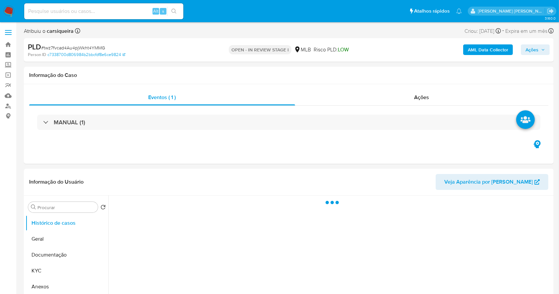
select select "10"
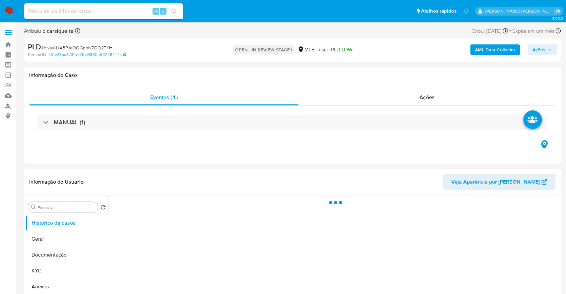
select select "10"
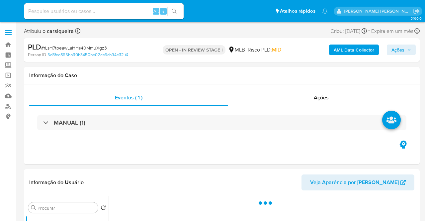
select select "10"
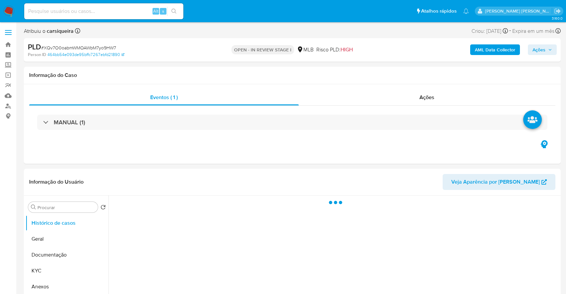
select select "10"
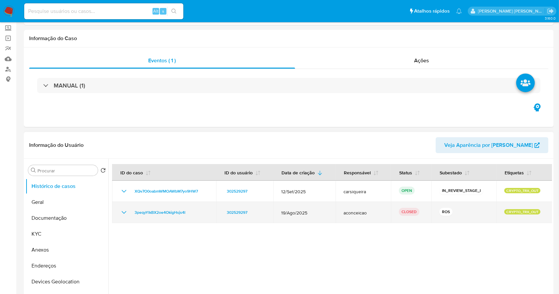
scroll to position [88, 0]
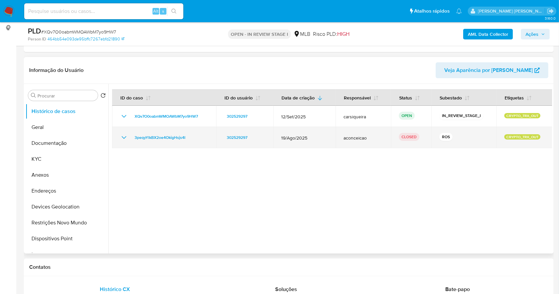
click at [122, 138] on icon "Mostrar/Ocultar" at bounding box center [124, 138] width 8 height 8
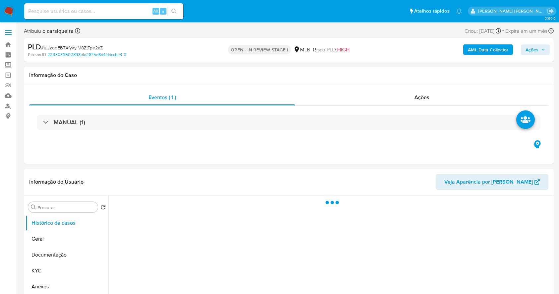
select select "10"
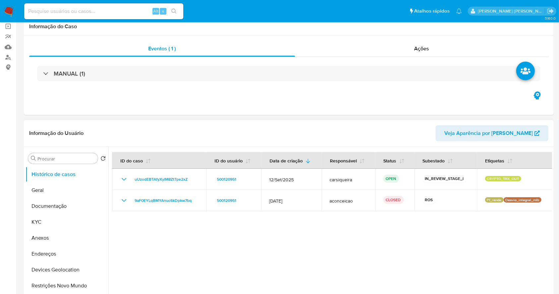
scroll to position [88, 0]
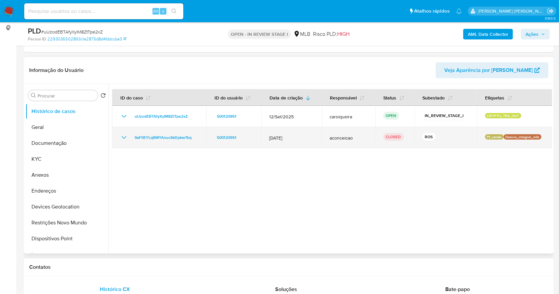
drag, startPoint x: 122, startPoint y: 135, endPoint x: 122, endPoint y: 139, distance: 4.0
click at [122, 135] on icon "Mostrar/Ocultar" at bounding box center [124, 138] width 8 height 8
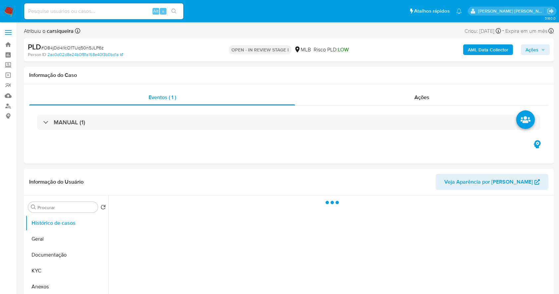
select select "10"
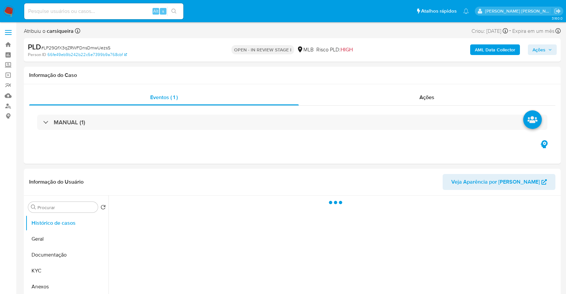
select select "10"
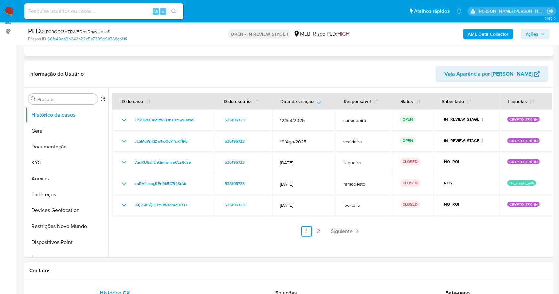
scroll to position [88, 0]
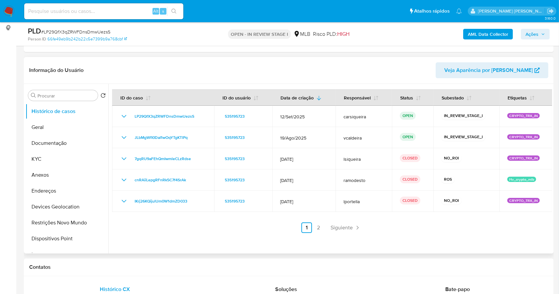
click at [180, 247] on div at bounding box center [330, 169] width 444 height 170
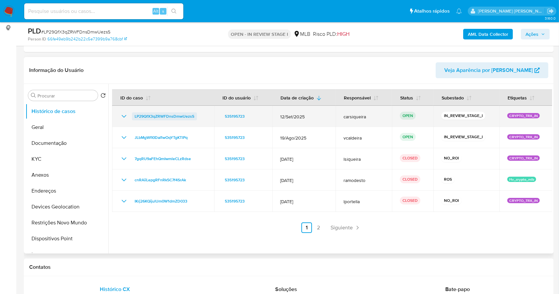
drag, startPoint x: 202, startPoint y: 116, endPoint x: 134, endPoint y: 118, distance: 67.4
click at [134, 118] on div "LP29QfX3qZRWFDnsDmwUezsS" at bounding box center [163, 116] width 86 height 8
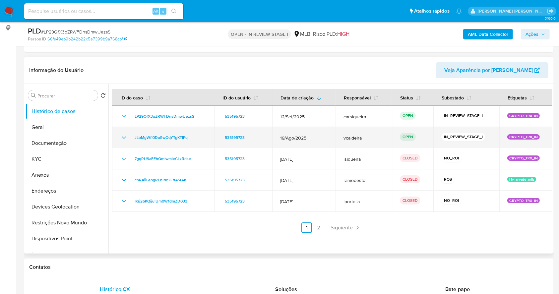
click at [200, 142] on td "JLbMgWfI0DaI1wOqYTgKTlPq" at bounding box center [163, 137] width 102 height 21
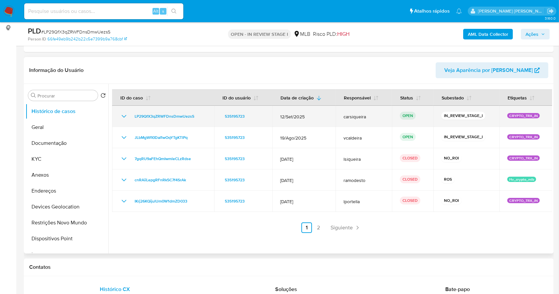
drag, startPoint x: 201, startPoint y: 118, endPoint x: 131, endPoint y: 119, distance: 69.7
click at [131, 119] on div "LP29QfX3qZRWFDnsDmwUezsS" at bounding box center [163, 116] width 86 height 8
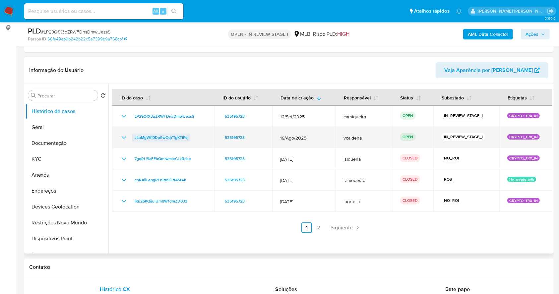
drag, startPoint x: 196, startPoint y: 137, endPoint x: 136, endPoint y: 138, distance: 60.0
click at [135, 138] on div "JLbMgWfI0DaI1wOqYTgKTlPq" at bounding box center [163, 138] width 86 height 8
click at [198, 138] on div "JLbMgWfI0DaI1wOqYTgKTlPq" at bounding box center [163, 138] width 86 height 8
drag, startPoint x: 190, startPoint y: 137, endPoint x: 118, endPoint y: 133, distance: 72.5
click at [118, 133] on td "JLbMgWfI0DaI1wOqYTgKTlPq" at bounding box center [163, 137] width 102 height 21
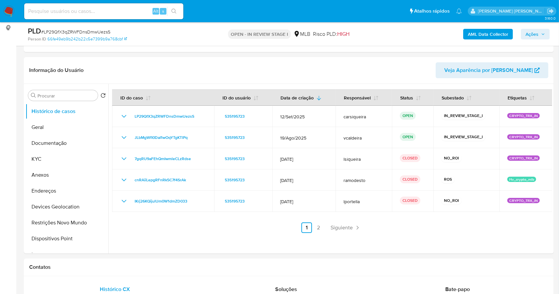
drag, startPoint x: 534, startPoint y: 33, endPoint x: 519, endPoint y: 38, distance: 16.3
click at [533, 34] on span "Ações" at bounding box center [532, 34] width 13 height 11
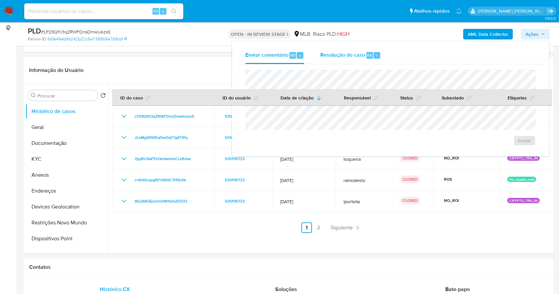
click at [342, 55] on span "Resolução do caso" at bounding box center [342, 55] width 45 height 8
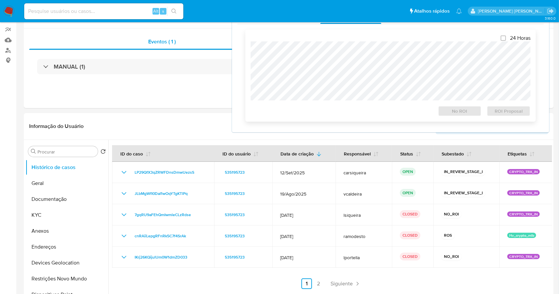
scroll to position [0, 0]
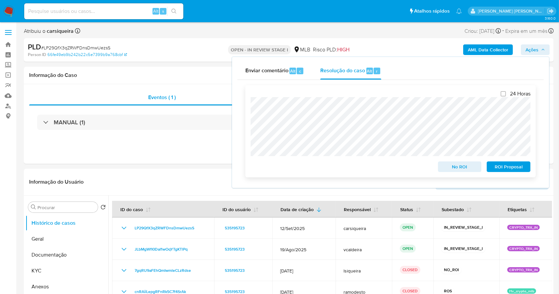
click at [447, 169] on span "No ROI" at bounding box center [460, 166] width 34 height 9
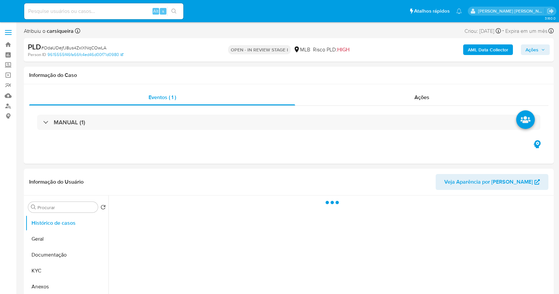
select select "10"
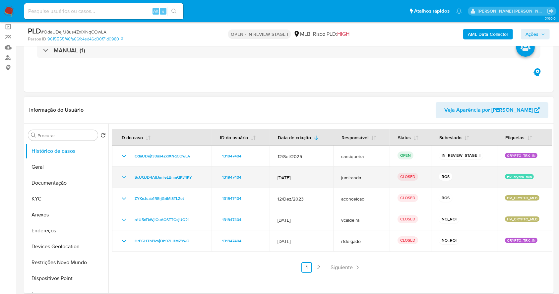
scroll to position [88, 0]
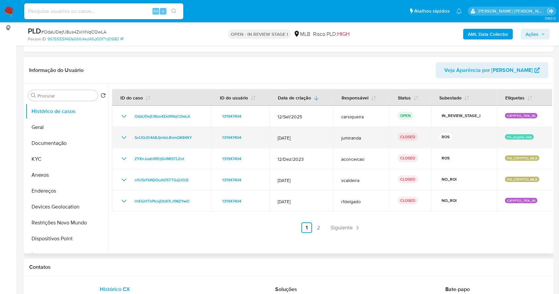
click at [124, 139] on icon "Mostrar/Ocultar" at bounding box center [124, 138] width 8 height 8
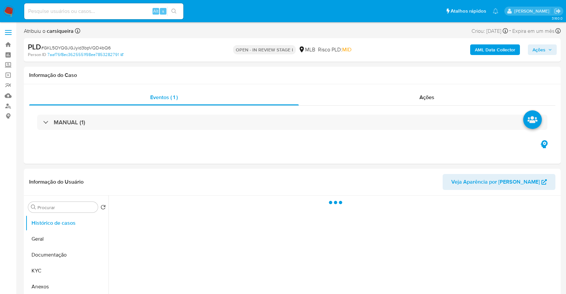
select select "10"
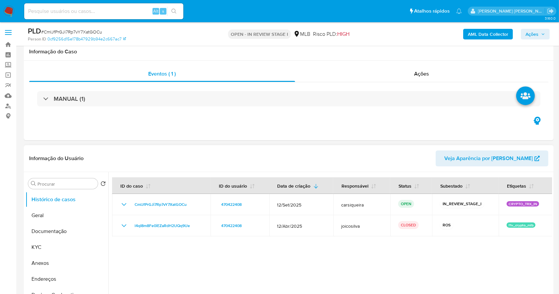
scroll to position [44, 0]
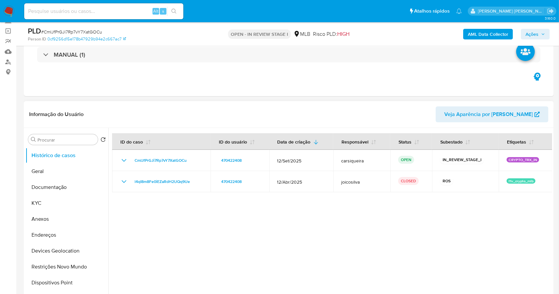
click at [347, 252] on div at bounding box center [330, 213] width 444 height 170
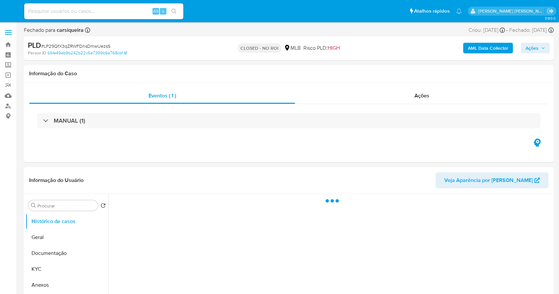
select select "10"
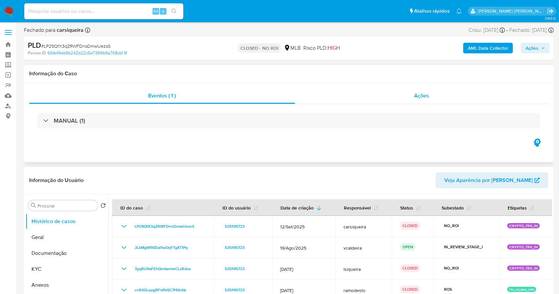
click at [418, 102] on div "Ações" at bounding box center [421, 96] width 253 height 16
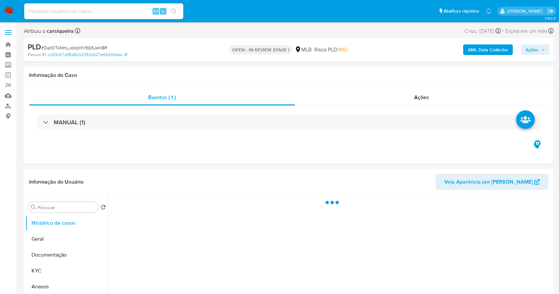
select select "10"
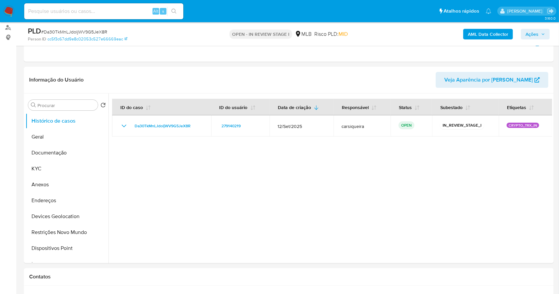
scroll to position [68, 0]
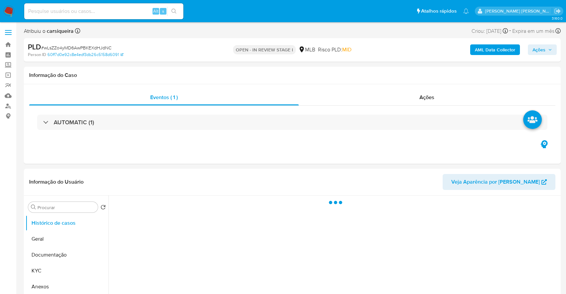
select select "10"
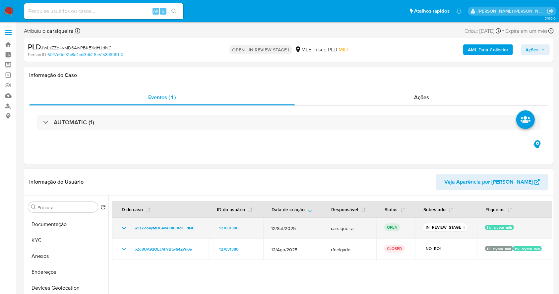
scroll to position [44, 0]
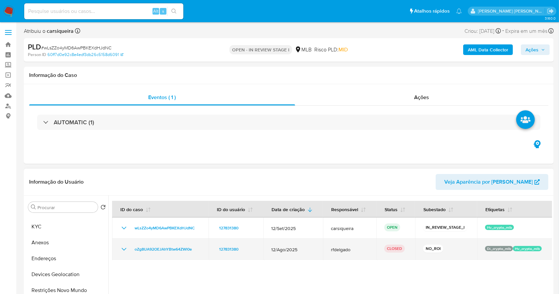
click at [122, 250] on icon "Mostrar/Ocultar" at bounding box center [124, 249] width 8 height 8
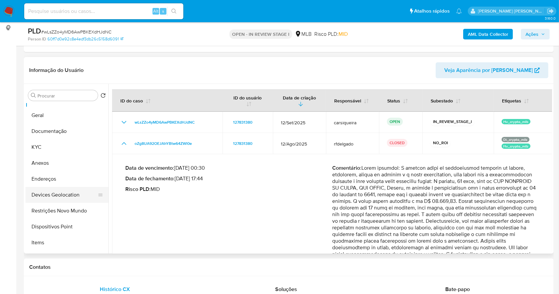
scroll to position [0, 0]
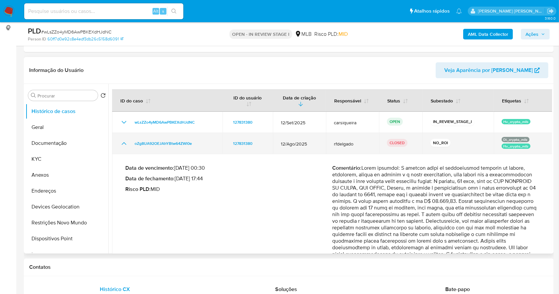
drag, startPoint x: 202, startPoint y: 145, endPoint x: 125, endPoint y: 145, distance: 77.0
click at [125, 145] on div "oZg8UA92OEJAhYBtw64ZWl0e" at bounding box center [167, 144] width 95 height 8
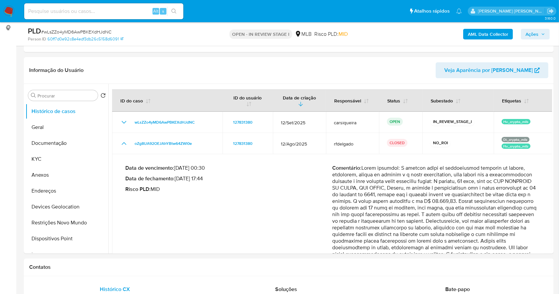
click at [531, 33] on span "Ações" at bounding box center [532, 34] width 13 height 11
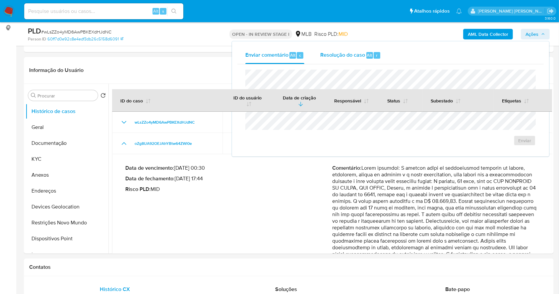
click at [362, 54] on span "Resolução do caso" at bounding box center [342, 55] width 45 height 8
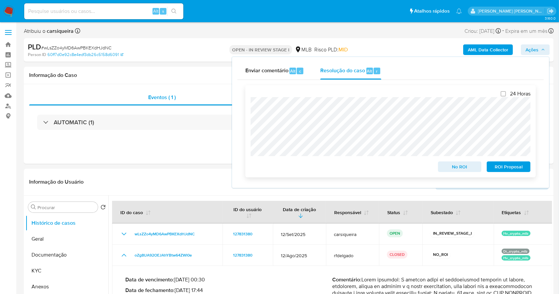
click at [246, 110] on div "24 Horas No ROI ROI Proposal" at bounding box center [390, 131] width 291 height 92
click at [193, 147] on div "Eventos ( 1 ) Ações AUTOMATIC (1)" at bounding box center [289, 124] width 530 height 80
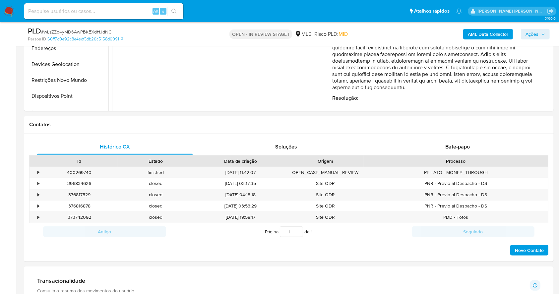
scroll to position [153, 0]
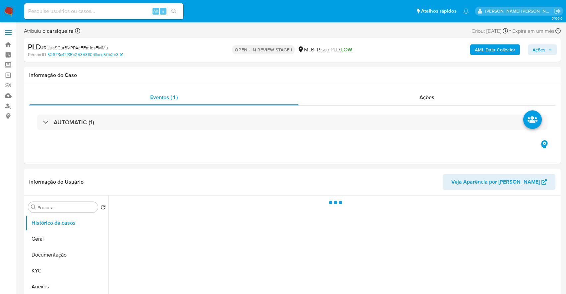
select select "10"
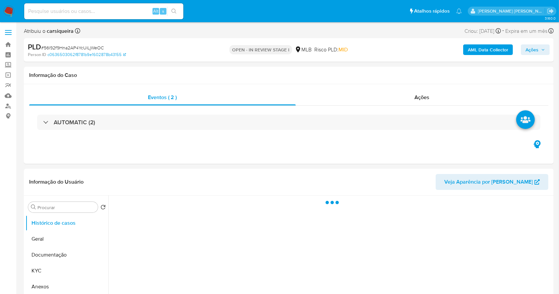
select select "10"
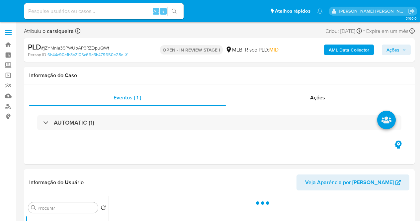
select select "10"
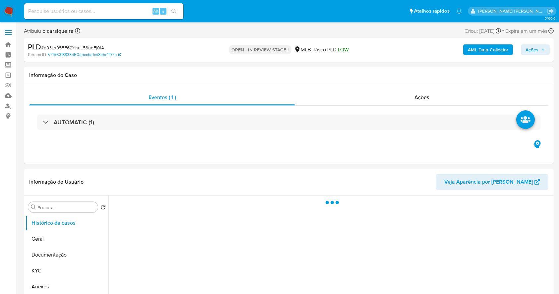
select select "10"
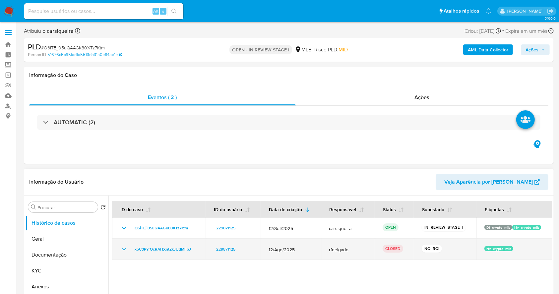
click at [122, 249] on icon "Mostrar/Ocultar" at bounding box center [124, 249] width 8 height 8
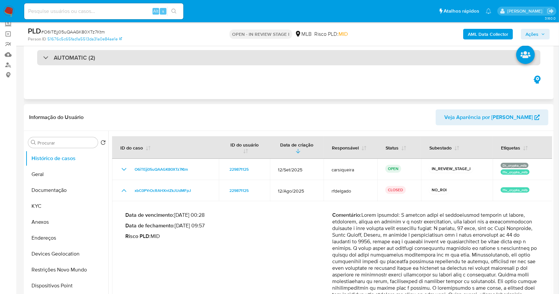
scroll to position [88, 0]
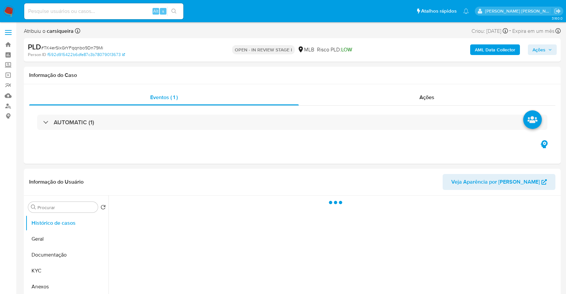
select select "10"
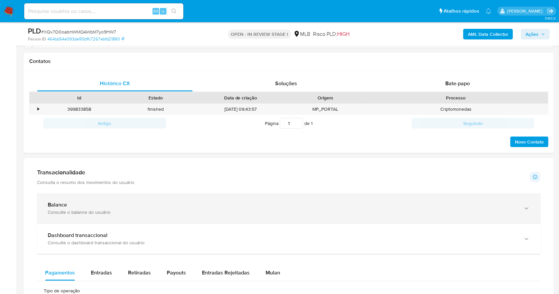
scroll to position [292, 0]
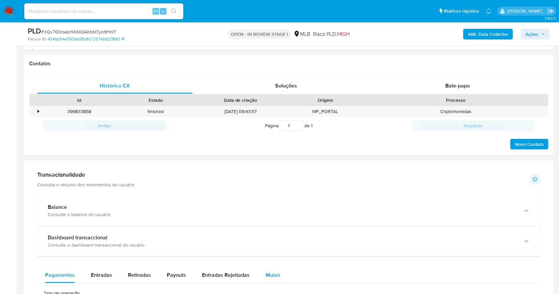
click at [272, 274] on span "Mulan" at bounding box center [273, 275] width 15 height 8
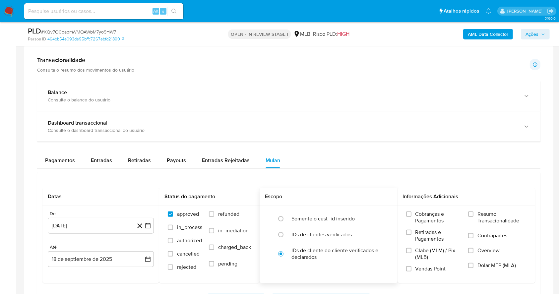
scroll to position [513, 0]
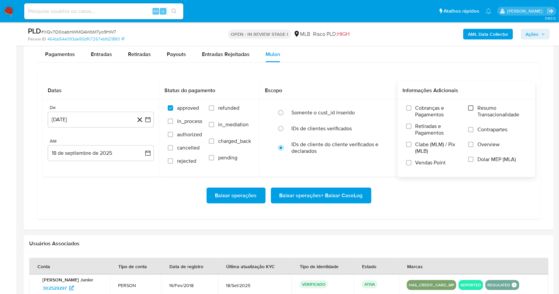
click at [472, 107] on input "Resumo Transacionalidade" at bounding box center [470, 107] width 5 height 5
click at [413, 158] on label "Clabe (MLM) / Pix (MLB)" at bounding box center [434, 150] width 56 height 18
click at [412, 147] on input "Clabe (MLM) / Pix (MLB)" at bounding box center [408, 144] width 5 height 5
click at [411, 163] on input "Vendas Point" at bounding box center [408, 162] width 5 height 5
click at [410, 146] on input "Clabe (MLM) / Pix (MLB)" at bounding box center [408, 144] width 5 height 5
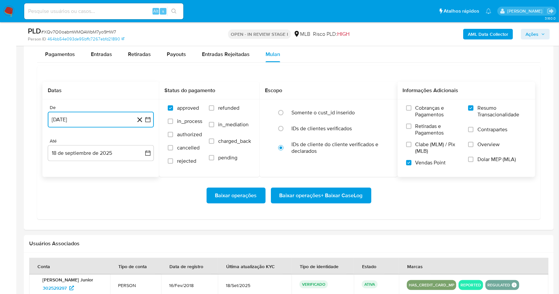
click at [148, 118] on icon "button" at bounding box center [148, 119] width 7 height 7
click at [143, 146] on icon "Mes siguiente" at bounding box center [142, 144] width 8 height 8
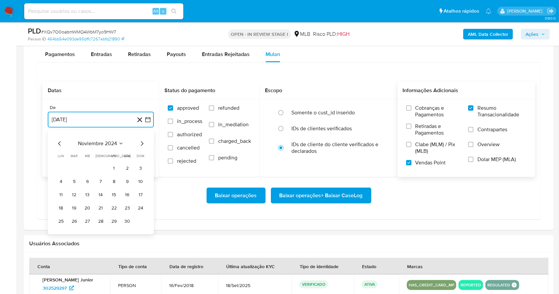
click at [143, 146] on icon "Mes siguiente" at bounding box center [142, 144] width 8 height 8
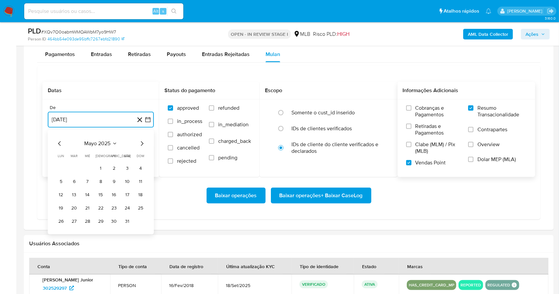
click at [143, 146] on icon "Mes siguiente" at bounding box center [142, 144] width 8 height 8
click at [114, 168] on button "1" at bounding box center [114, 168] width 11 height 11
click at [105, 156] on button "18 de septiembre de 2025" at bounding box center [101, 153] width 106 height 16
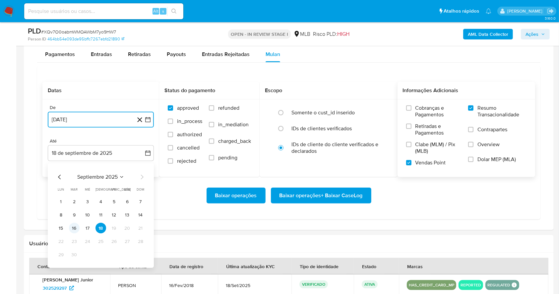
click at [69, 227] on button "16" at bounding box center [74, 228] width 11 height 11
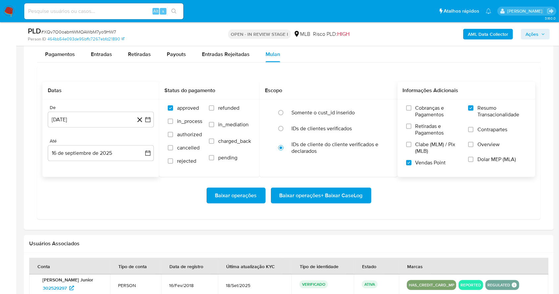
drag, startPoint x: 151, startPoint y: 218, endPoint x: 158, endPoint y: 218, distance: 7.3
click at [151, 218] on div "Datas De 1 de agosto de 2025 1-08-2025 Até 16 de septiembre de 2025 16-09-2025 …" at bounding box center [289, 143] width 504 height 154
click at [344, 193] on span "Baixar operações + Baixar CaseLog" at bounding box center [321, 195] width 83 height 15
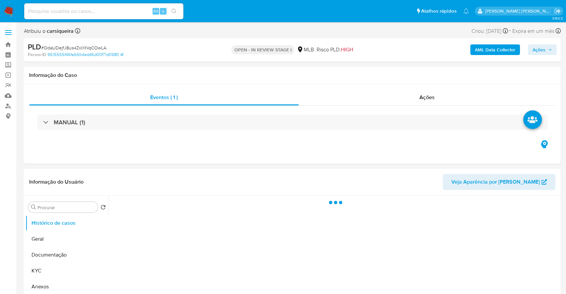
select select "10"
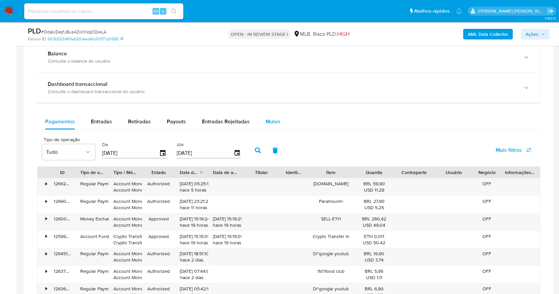
click at [266, 124] on span "Mulan" at bounding box center [273, 122] width 15 height 8
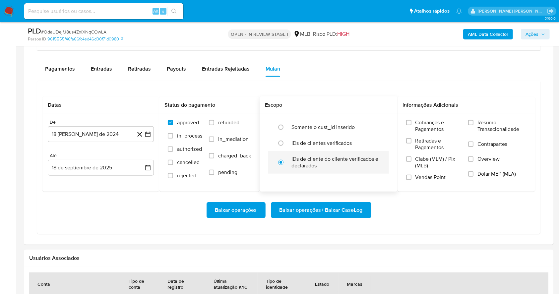
scroll to position [545, 0]
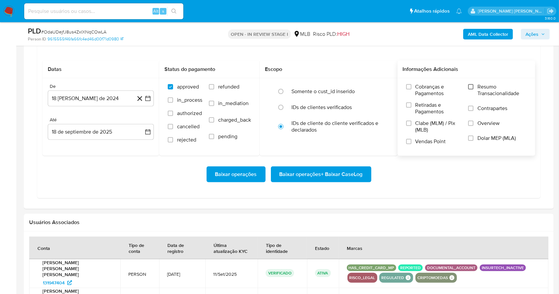
click at [472, 87] on input "Resumo Transacionalidade" at bounding box center [470, 86] width 5 height 5
click at [410, 140] on input "Vendas Point" at bounding box center [408, 141] width 5 height 5
click at [151, 97] on button "[DATE]" at bounding box center [101, 99] width 106 height 16
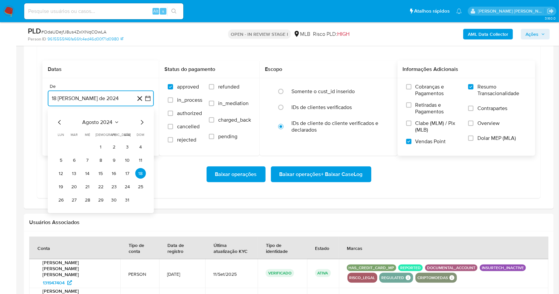
click at [141, 121] on icon "Mes siguiente" at bounding box center [142, 123] width 8 height 8
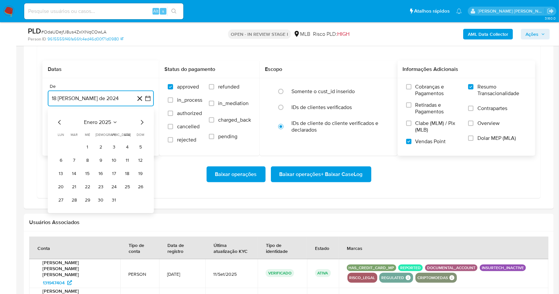
click at [141, 121] on icon "Mes siguiente" at bounding box center [142, 123] width 8 height 8
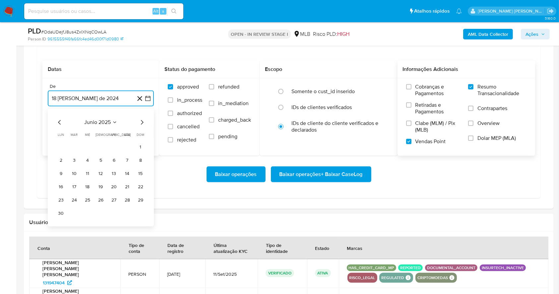
click at [141, 121] on icon "Mes siguiente" at bounding box center [142, 123] width 8 height 8
click at [109, 149] on button "1" at bounding box center [114, 147] width 11 height 11
click at [113, 129] on button "18 de septiembre de 2025" at bounding box center [101, 132] width 106 height 16
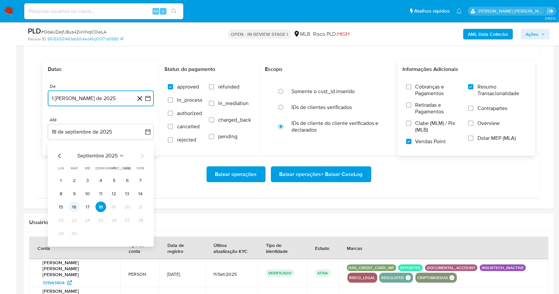
click at [74, 206] on button "16" at bounding box center [74, 207] width 11 height 11
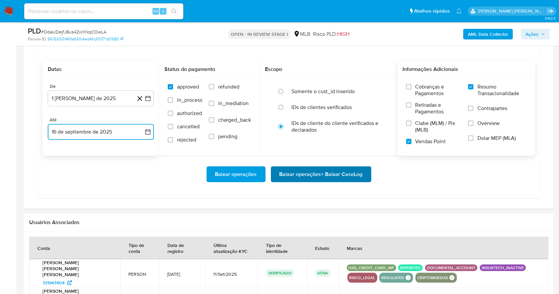
click at [327, 168] on span "Baixar operações + Baixar CaseLog" at bounding box center [321, 174] width 83 height 15
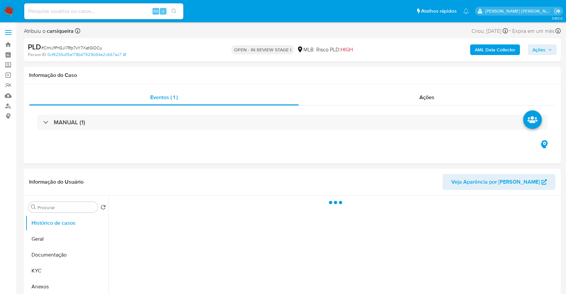
select select "10"
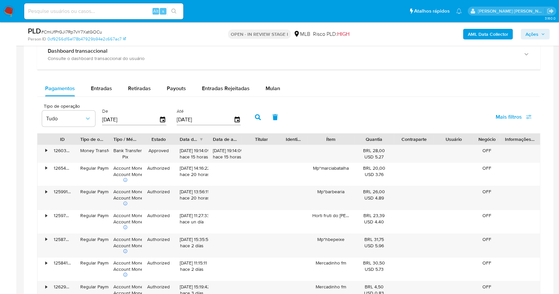
scroll to position [567, 0]
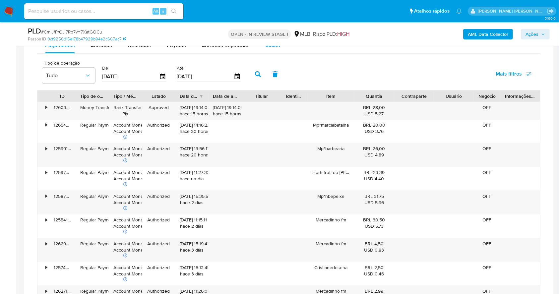
click at [271, 49] on div "Mulan" at bounding box center [273, 45] width 15 height 16
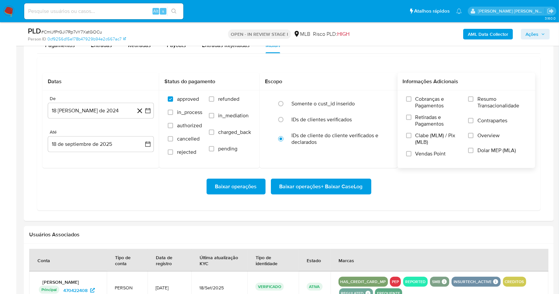
drag, startPoint x: 470, startPoint y: 98, endPoint x: 466, endPoint y: 103, distance: 6.4
click at [470, 98] on input "Resumo Transacionalidade" at bounding box center [470, 99] width 5 height 5
drag, startPoint x: 407, startPoint y: 150, endPoint x: 395, endPoint y: 160, distance: 14.8
click at [407, 151] on label "Vendas Point" at bounding box center [434, 157] width 56 height 12
click at [407, 151] on input "Vendas Point" at bounding box center [408, 153] width 5 height 5
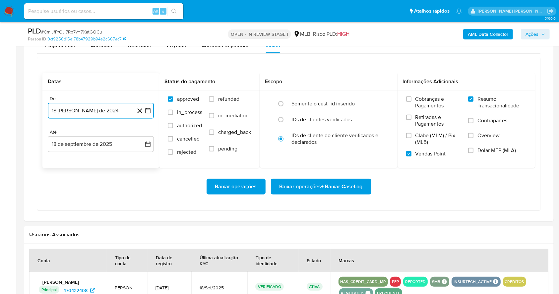
click at [149, 108] on icon "button" at bounding box center [148, 110] width 7 height 7
click at [141, 135] on icon "Mes siguiente" at bounding box center [142, 135] width 8 height 8
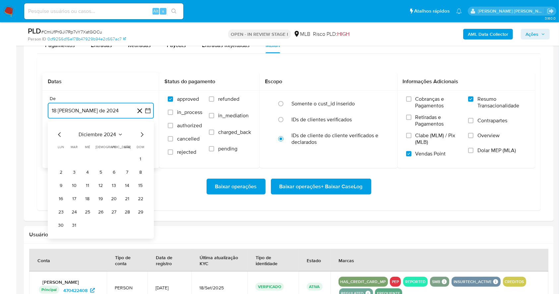
click at [141, 135] on icon "Mes siguiente" at bounding box center [142, 135] width 8 height 8
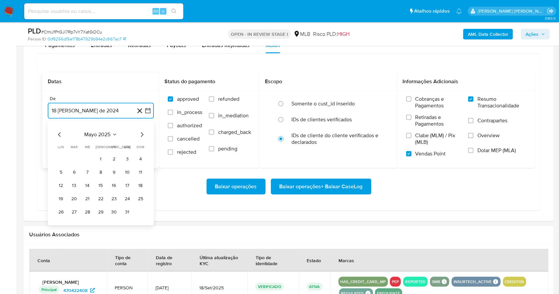
click at [141, 135] on icon "Mes siguiente" at bounding box center [142, 135] width 8 height 8
click at [113, 157] on button "1" at bounding box center [114, 159] width 11 height 11
click at [100, 137] on button "18 de septiembre de 2025" at bounding box center [101, 144] width 106 height 16
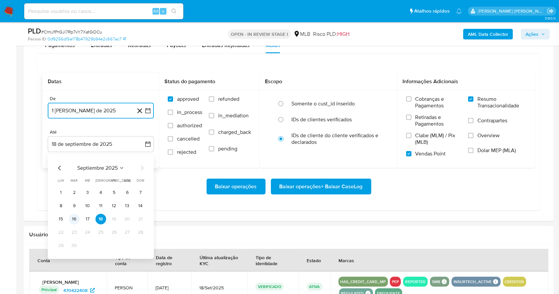
click at [74, 218] on button "16" at bounding box center [74, 219] width 11 height 11
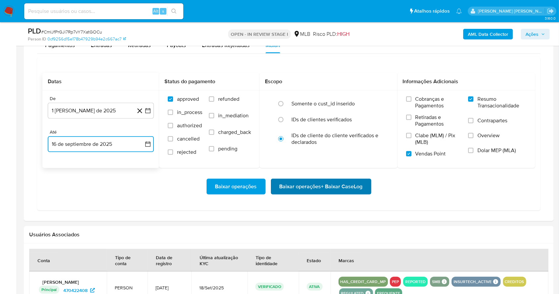
click at [357, 181] on span "Baixar operações + Baixar CaseLog" at bounding box center [321, 186] width 83 height 15
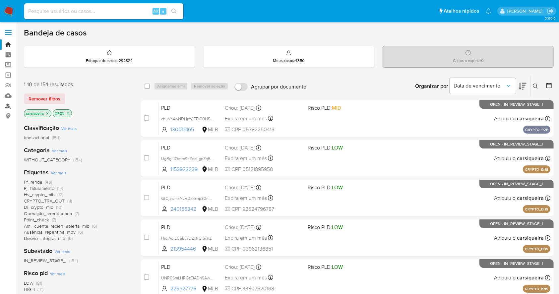
click at [7, 105] on link "Localizador de pessoas" at bounding box center [39, 106] width 79 height 10
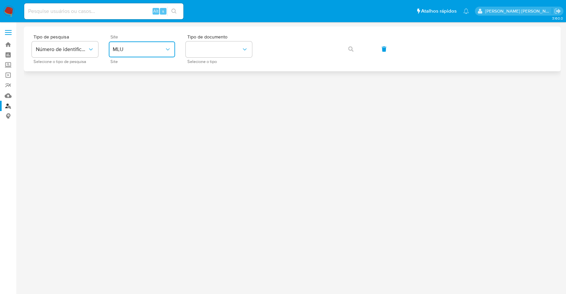
click at [147, 49] on span "MLU" at bounding box center [139, 49] width 52 height 7
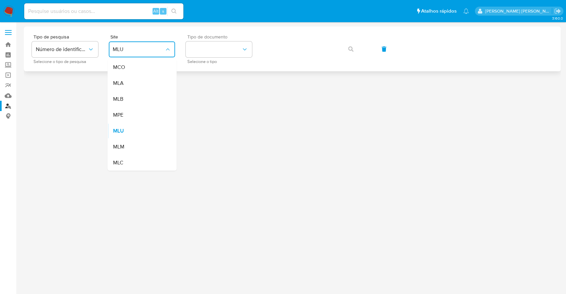
drag, startPoint x: 144, startPoint y: 105, endPoint x: 225, endPoint y: 62, distance: 92.1
click at [143, 105] on div "MLB" at bounding box center [140, 99] width 54 height 16
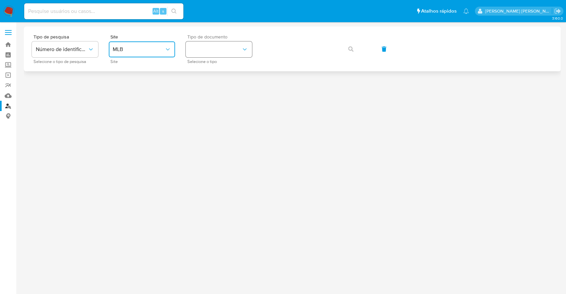
click at [221, 46] on button "identificationType" at bounding box center [219, 49] width 66 height 16
click at [231, 91] on div "CPF CPF" at bounding box center [217, 93] width 54 height 23
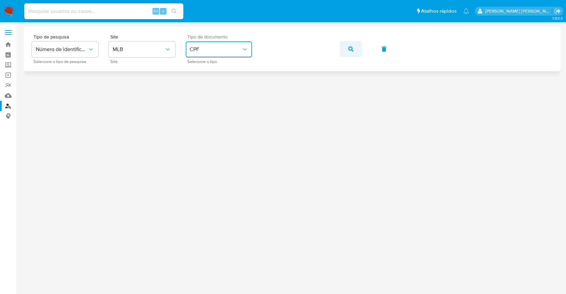
click at [350, 46] on span "button" at bounding box center [350, 49] width 5 height 15
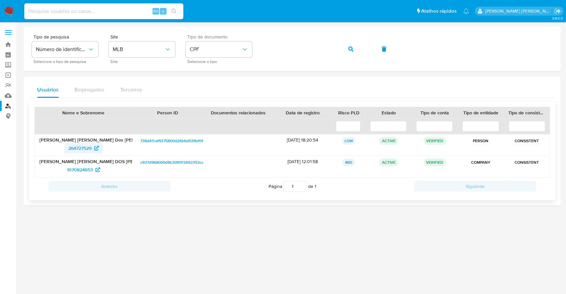
click at [86, 144] on span "264727529" at bounding box center [79, 148] width 23 height 11
click at [352, 45] on span "button" at bounding box center [350, 49] width 5 height 15
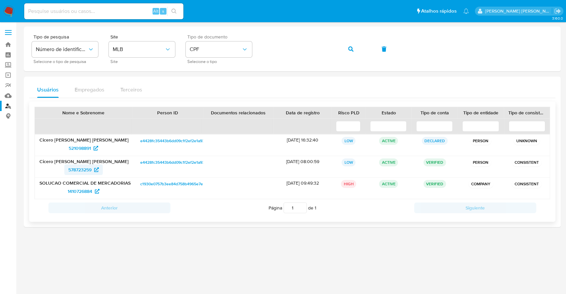
click at [76, 165] on span "578723259" at bounding box center [79, 170] width 23 height 11
click at [353, 46] on icon "button" at bounding box center [350, 48] width 5 height 5
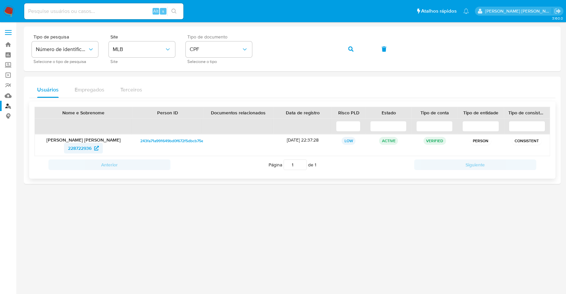
click at [76, 148] on span "228722936" at bounding box center [80, 148] width 24 height 11
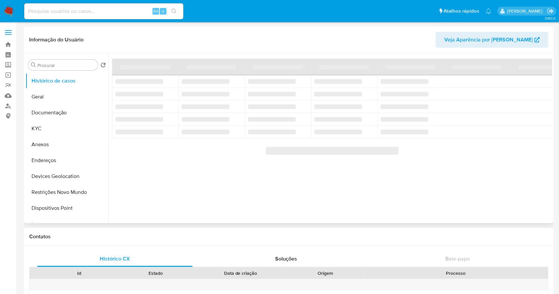
select select "10"
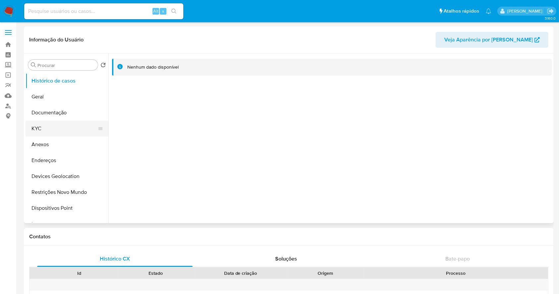
click at [62, 129] on button "KYC" at bounding box center [65, 129] width 78 height 16
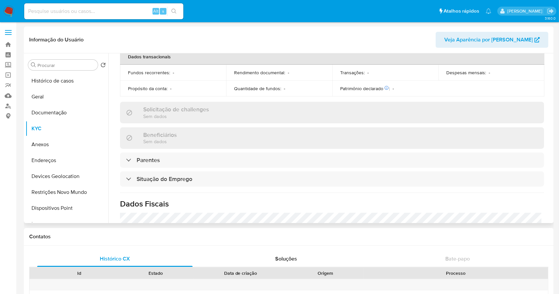
scroll to position [289, 0]
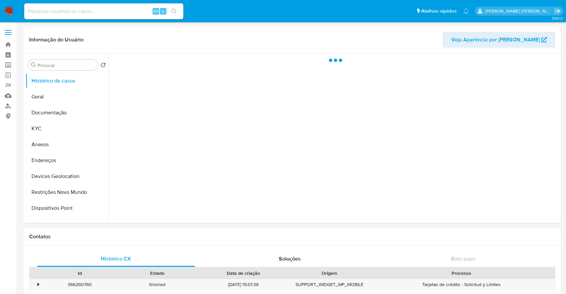
select select "10"
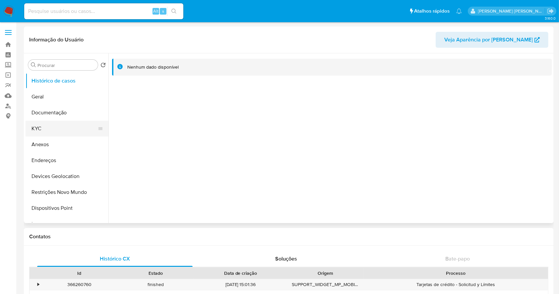
click at [62, 124] on button "KYC" at bounding box center [65, 129] width 78 height 16
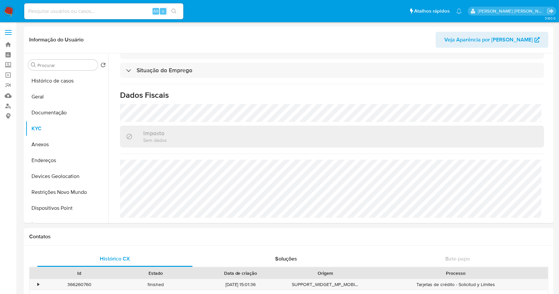
scroll to position [297, 0]
click at [67, 78] on button "Histórico de casos" at bounding box center [67, 81] width 83 height 16
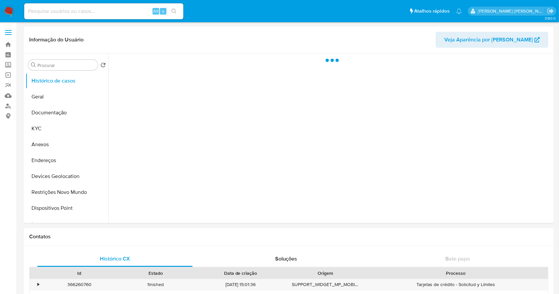
scroll to position [0, 0]
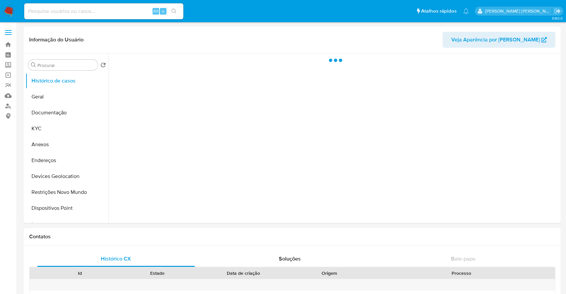
select select "10"
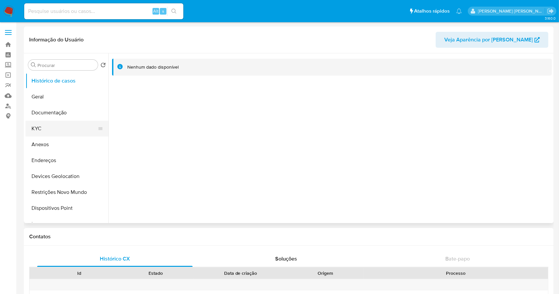
click at [53, 125] on button "KYC" at bounding box center [65, 129] width 78 height 16
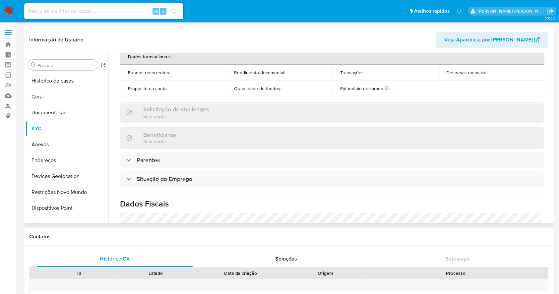
scroll to position [289, 0]
